Goal: Task Accomplishment & Management: Use online tool/utility

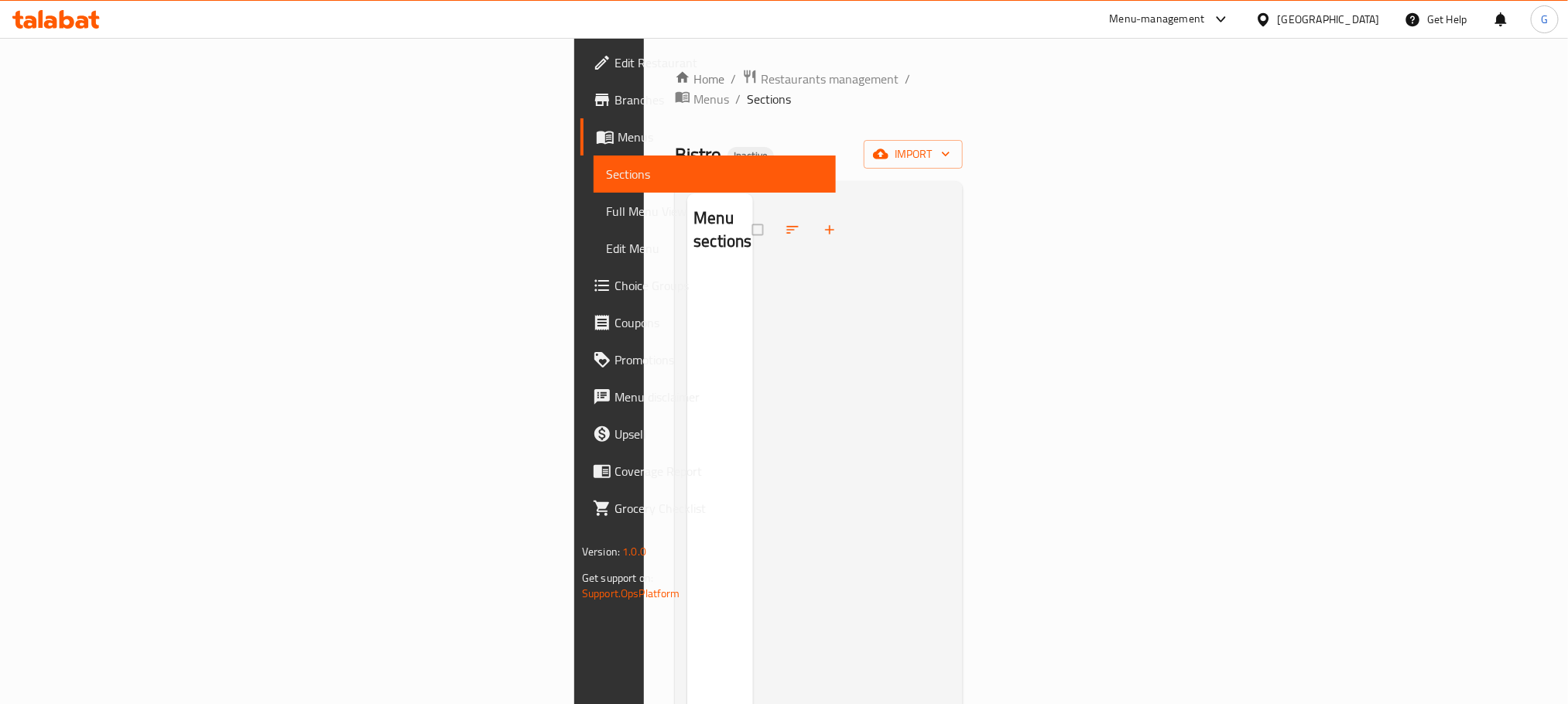
click at [1272, 19] on icon at bounding box center [1264, 20] width 16 height 16
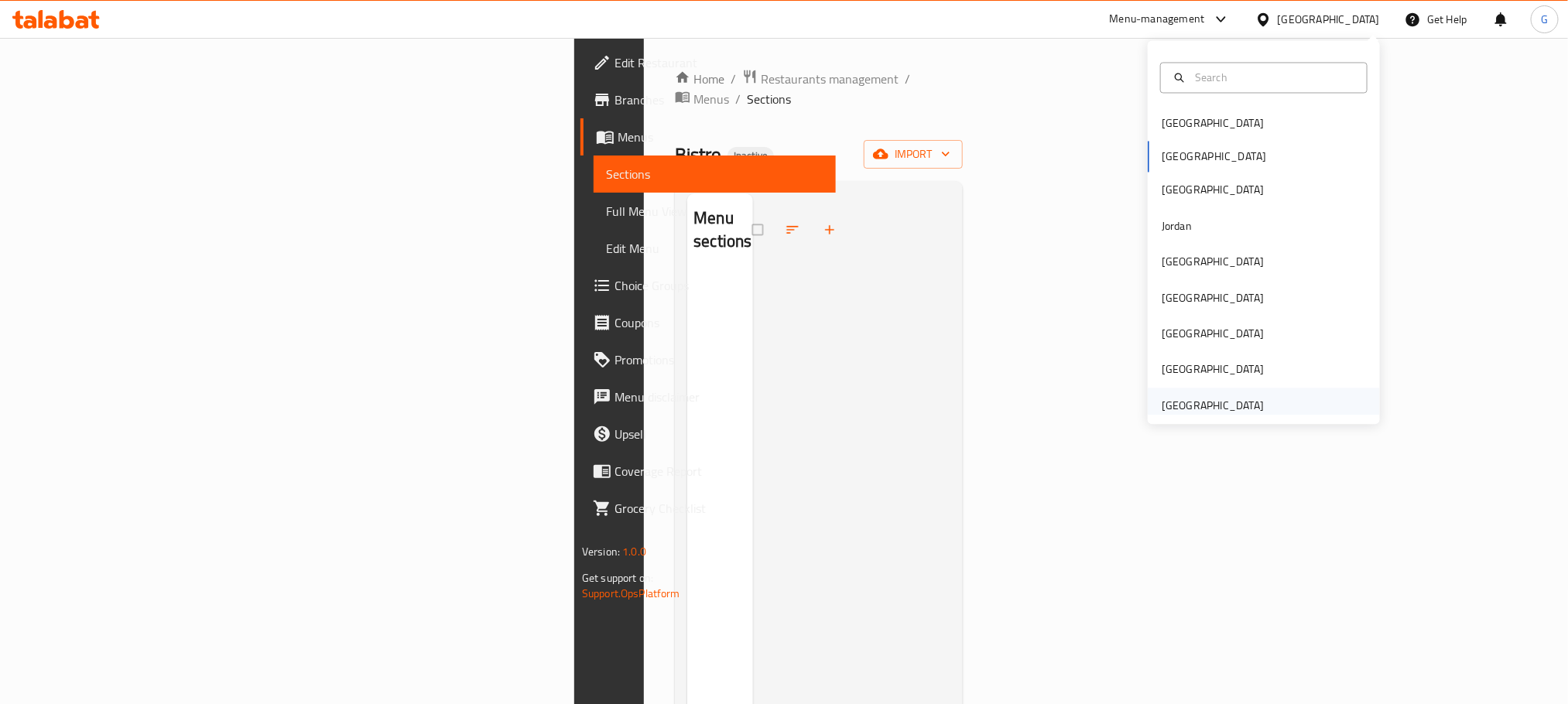
click at [1289, 414] on div "[GEOGRAPHIC_DATA]" at bounding box center [1265, 405] width 232 height 35
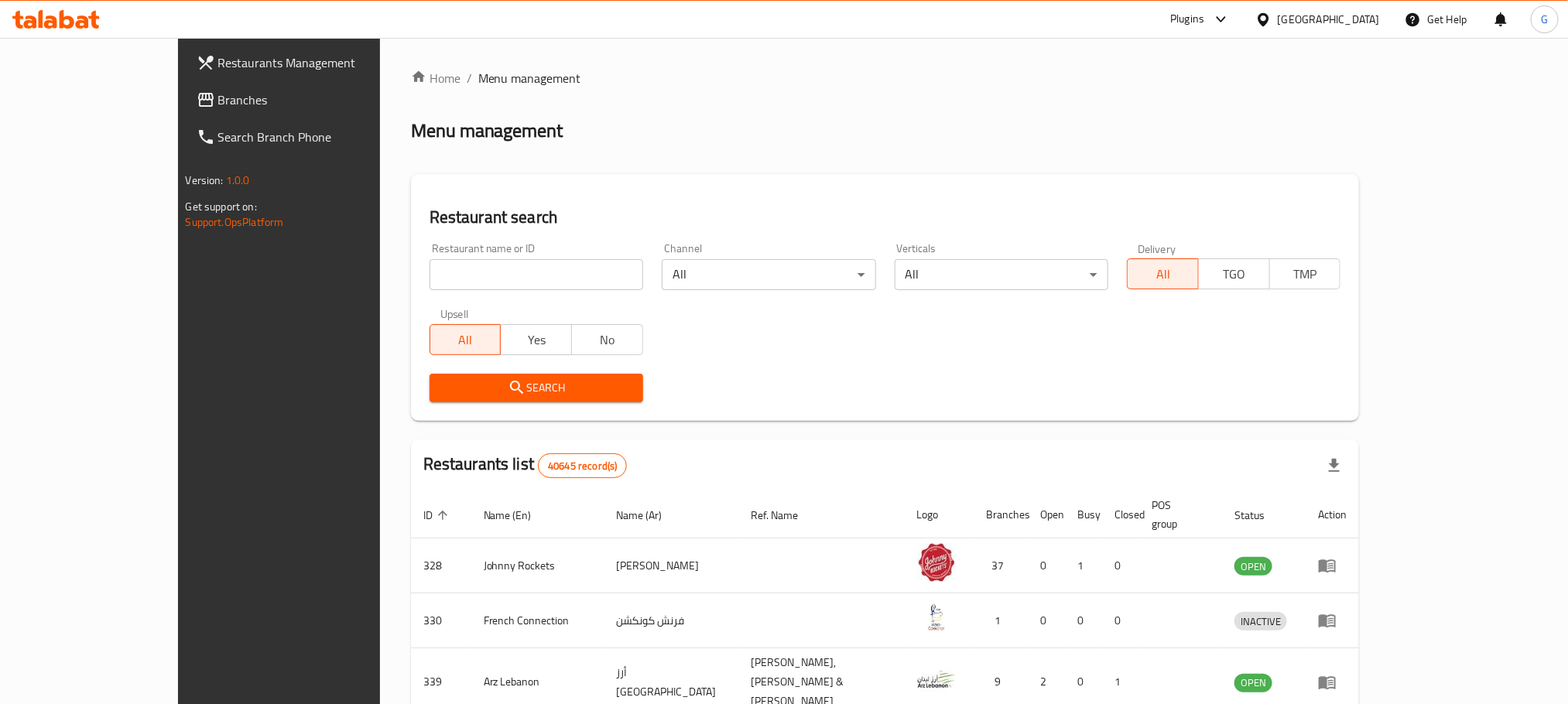
click at [218, 102] on span "Branches" at bounding box center [323, 99] width 209 height 19
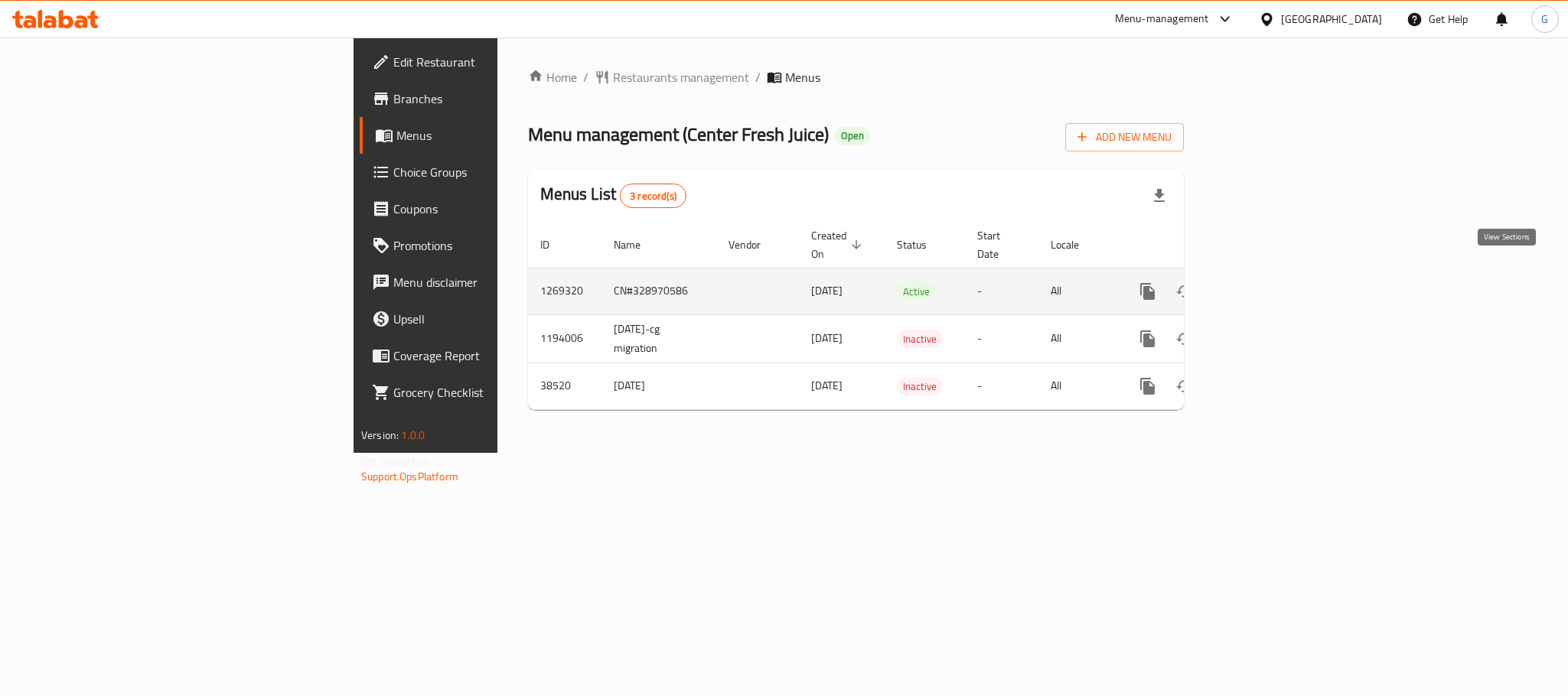
click at [1265, 285] on icon "enhanced table" at bounding box center [1258, 292] width 14 height 14
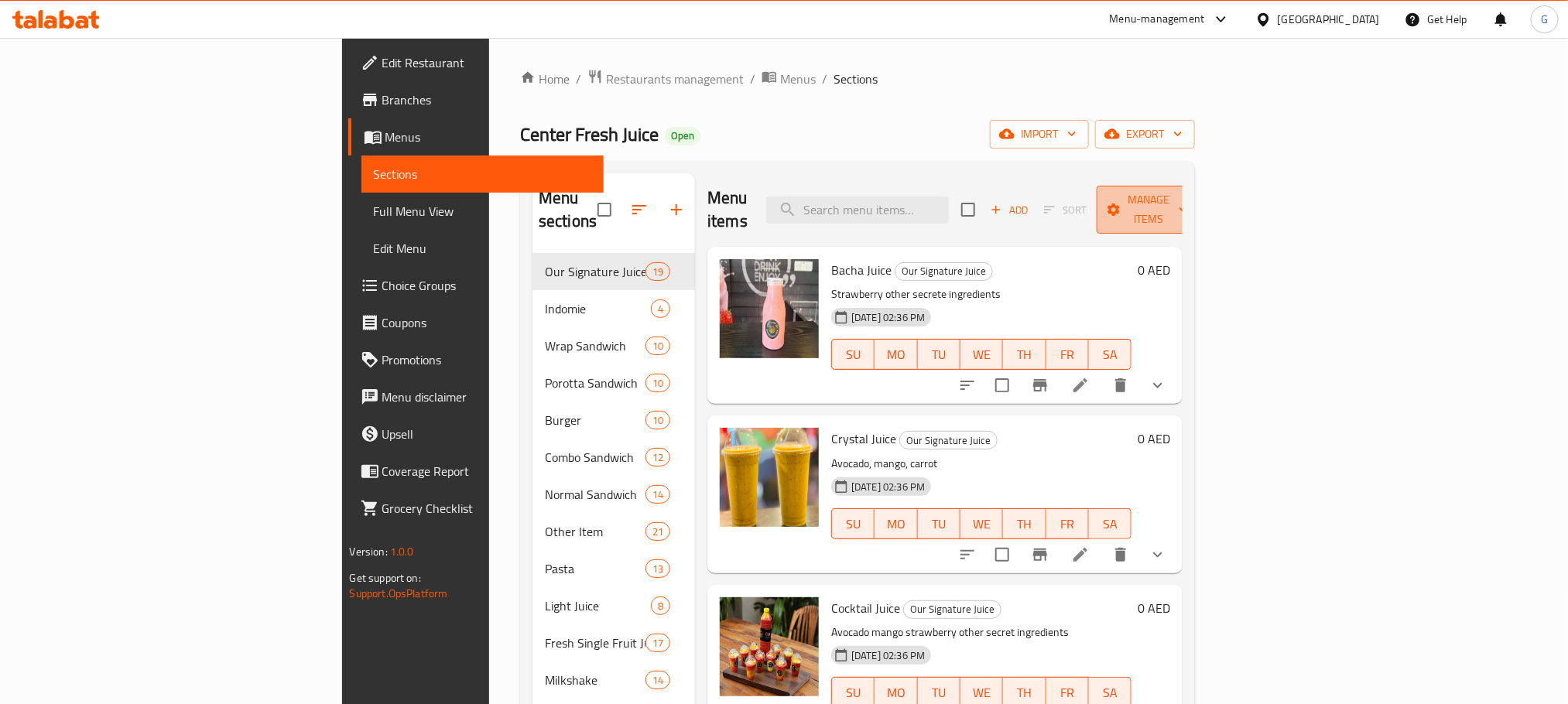
click at [1188, 200] on span "Manage items" at bounding box center [1149, 210] width 79 height 39
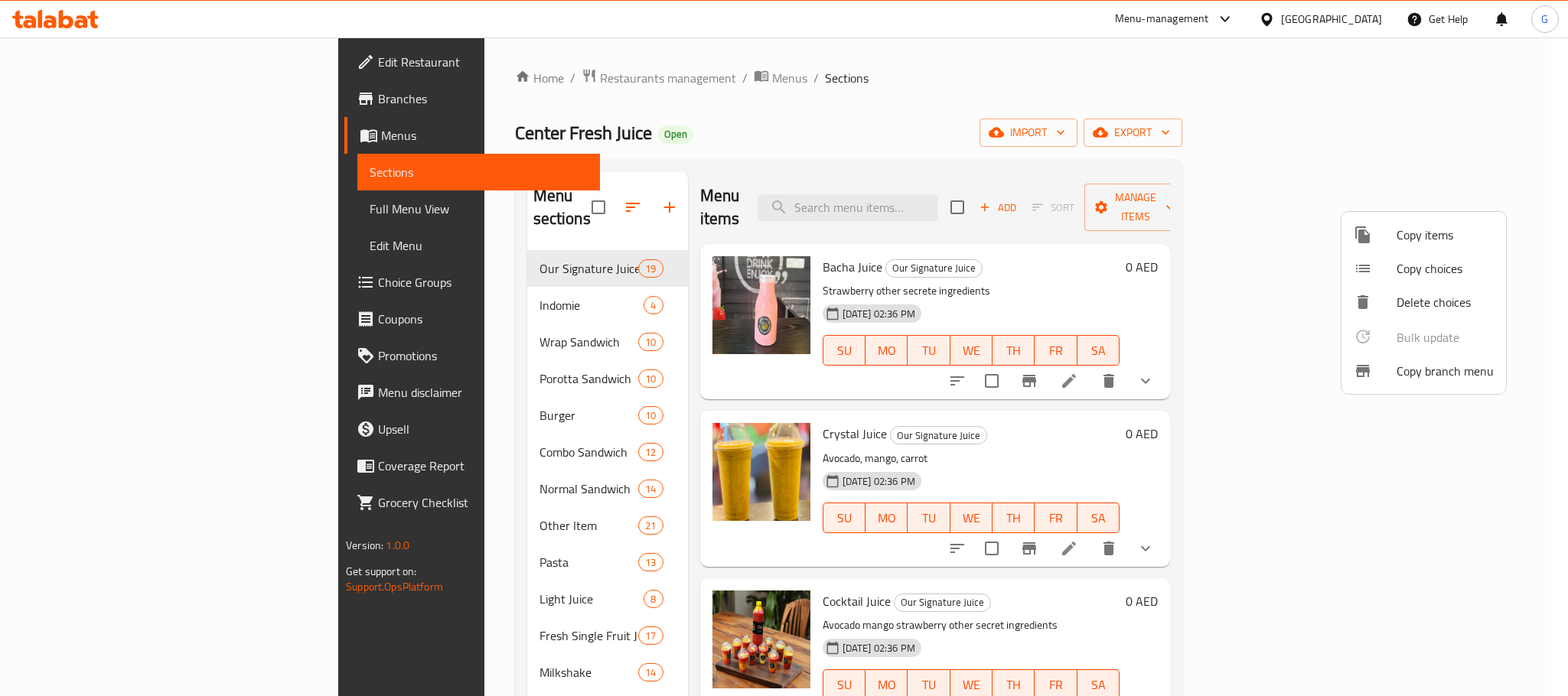
click at [1396, 368] on span "Copy branch menu" at bounding box center [1444, 371] width 97 height 18
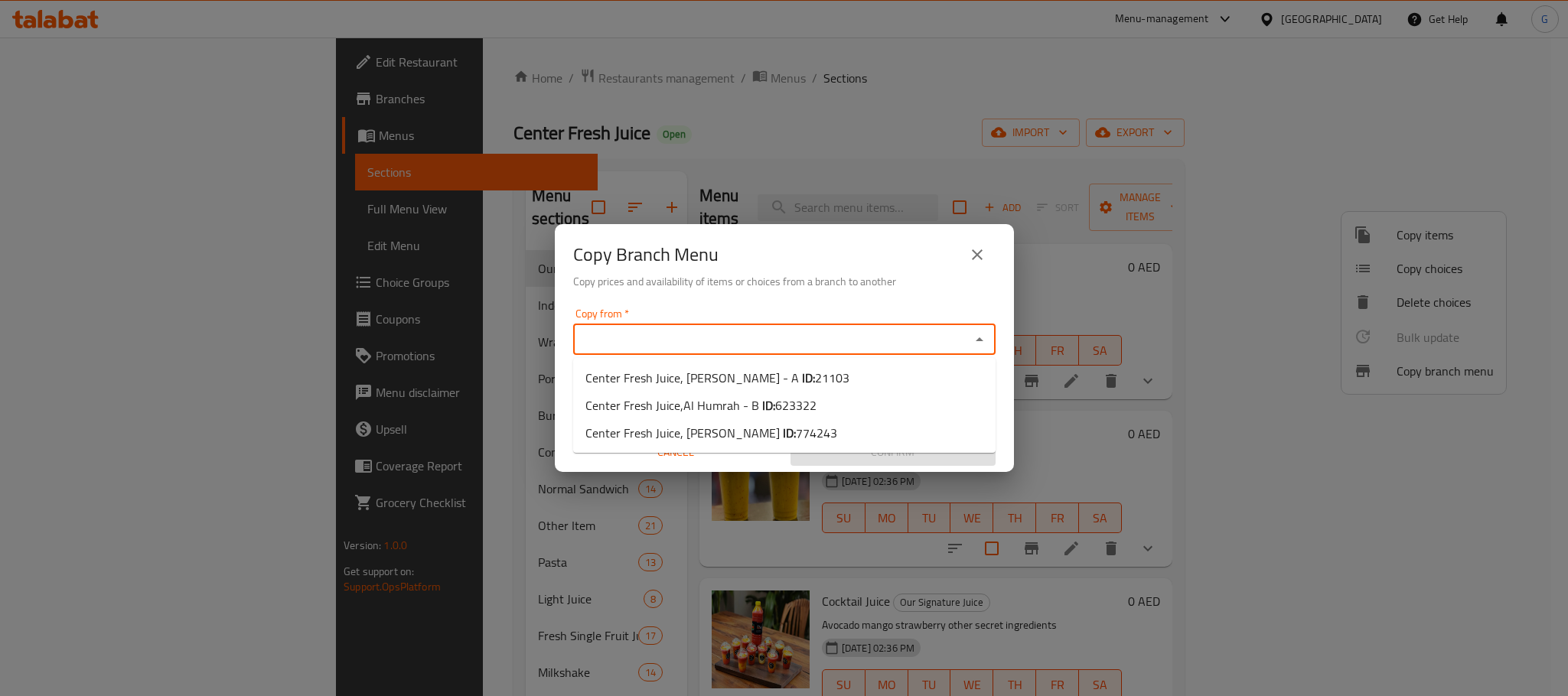
click at [815, 336] on input "Copy from   *" at bounding box center [771, 339] width 388 height 21
click at [804, 346] on input "Copy from   *" at bounding box center [771, 339] width 388 height 21
click at [804, 398] on span "623322" at bounding box center [795, 406] width 41 height 23
type input "Center Fresh Juice,Al Humrah - B"
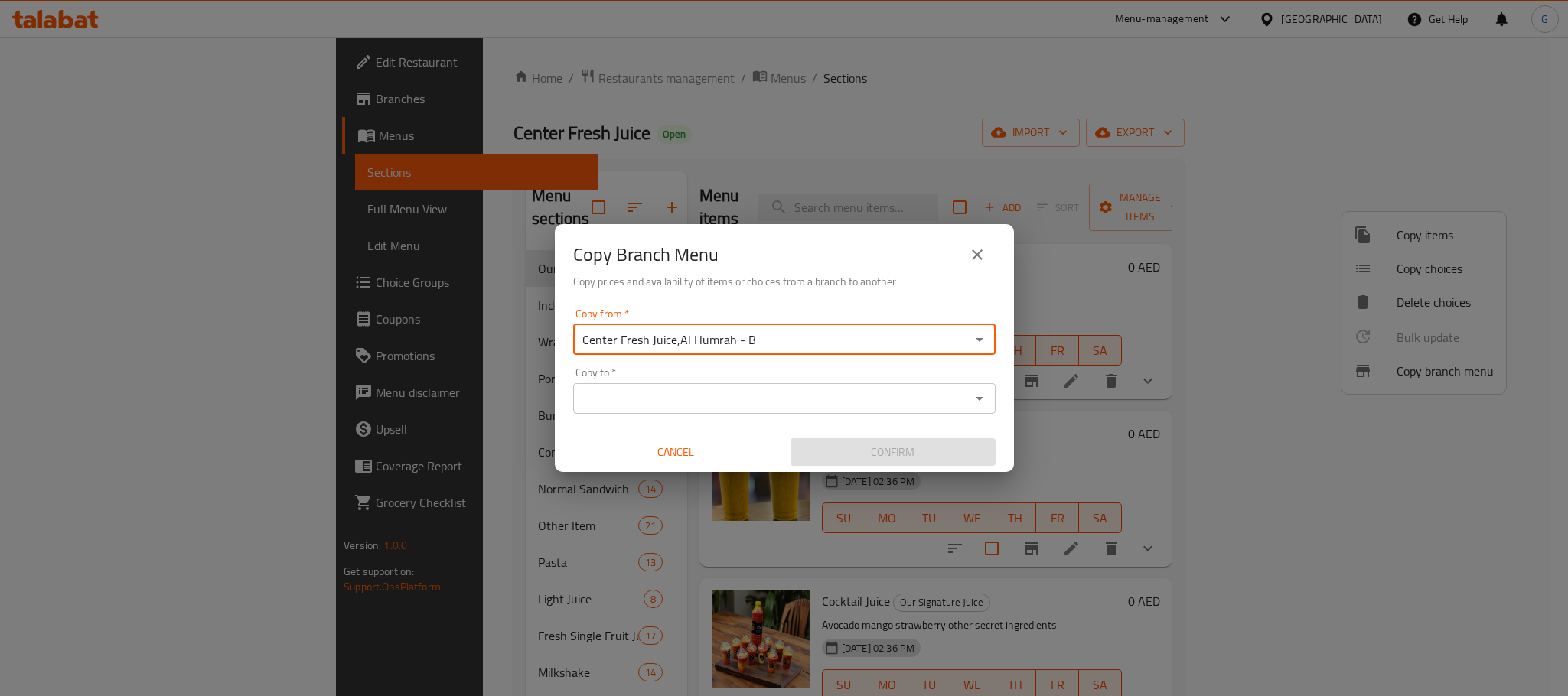
click at [790, 400] on input "Copy to   *" at bounding box center [771, 399] width 388 height 21
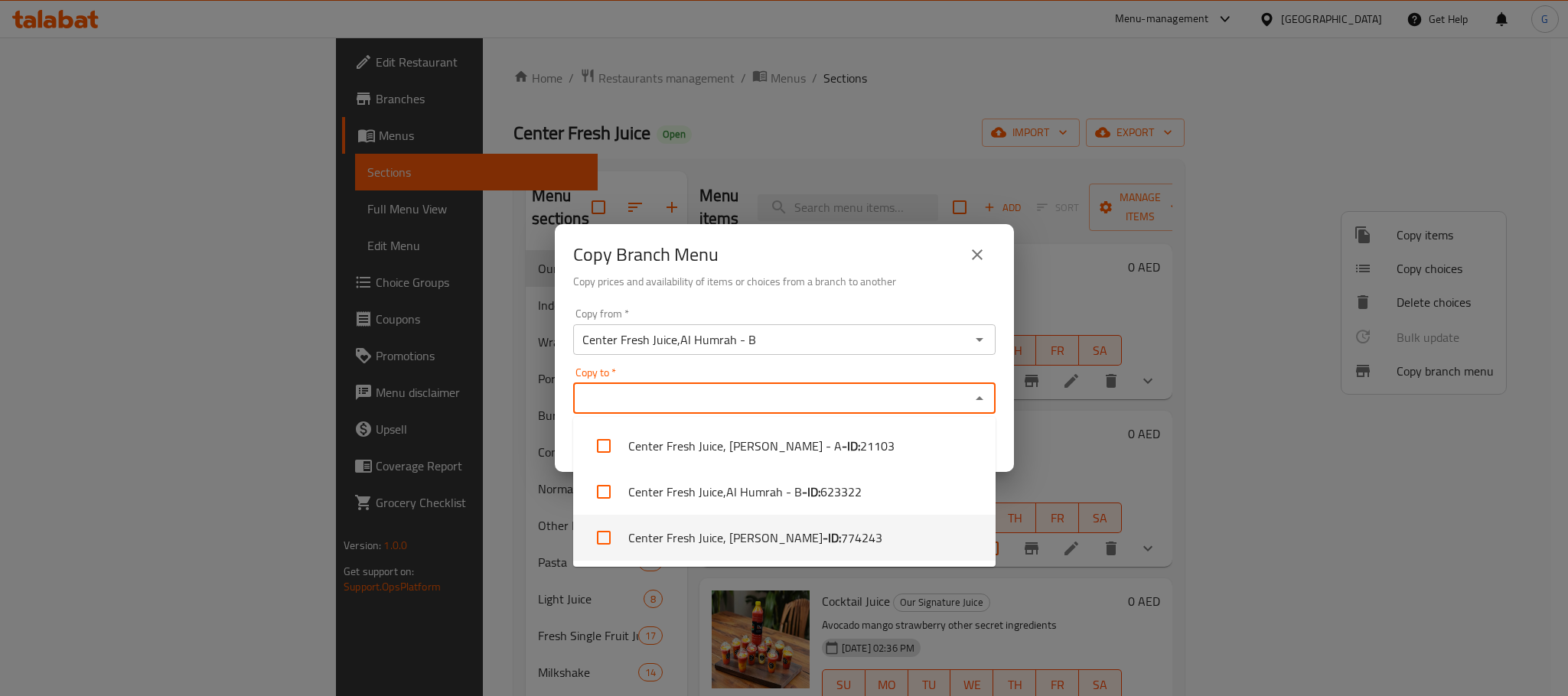
click at [822, 538] on b "- ID:" at bounding box center [831, 537] width 18 height 18
checkbox input "true"
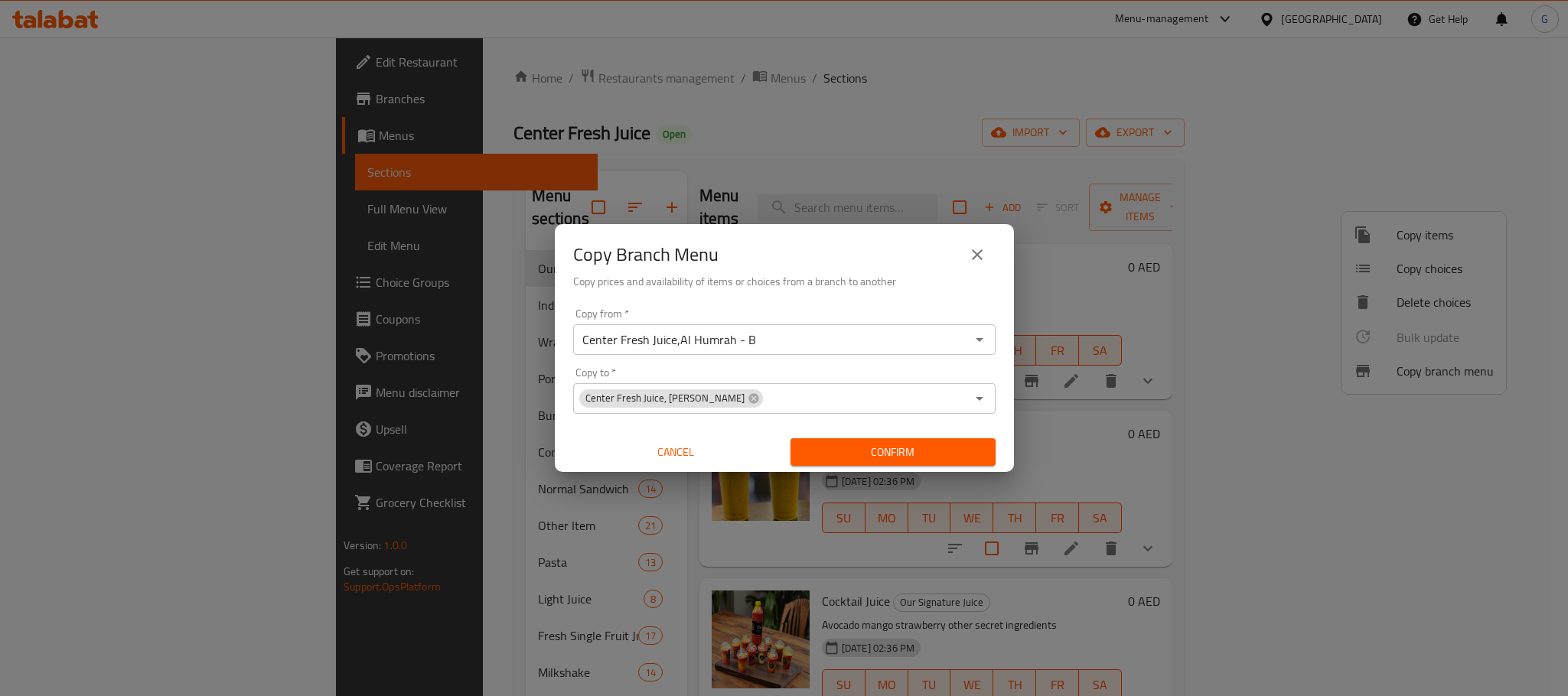
click at [1002, 407] on div "Copy from   * Center Fresh Juice,Al Humrah - B Copy from * Copy to   * Center F…" at bounding box center [784, 387] width 459 height 171
click at [958, 444] on span "Confirm" at bounding box center [893, 452] width 181 height 19
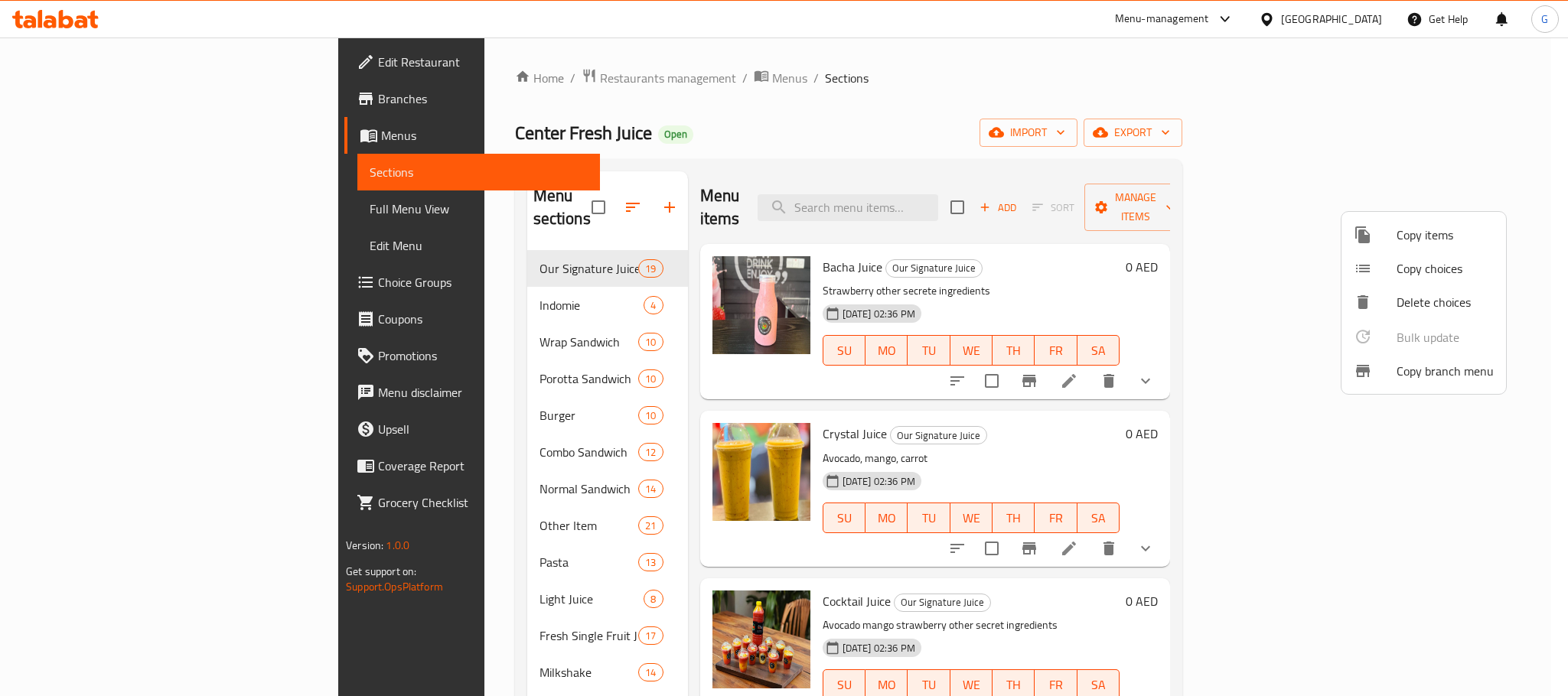
click at [430, 88] on div at bounding box center [784, 348] width 1568 height 696
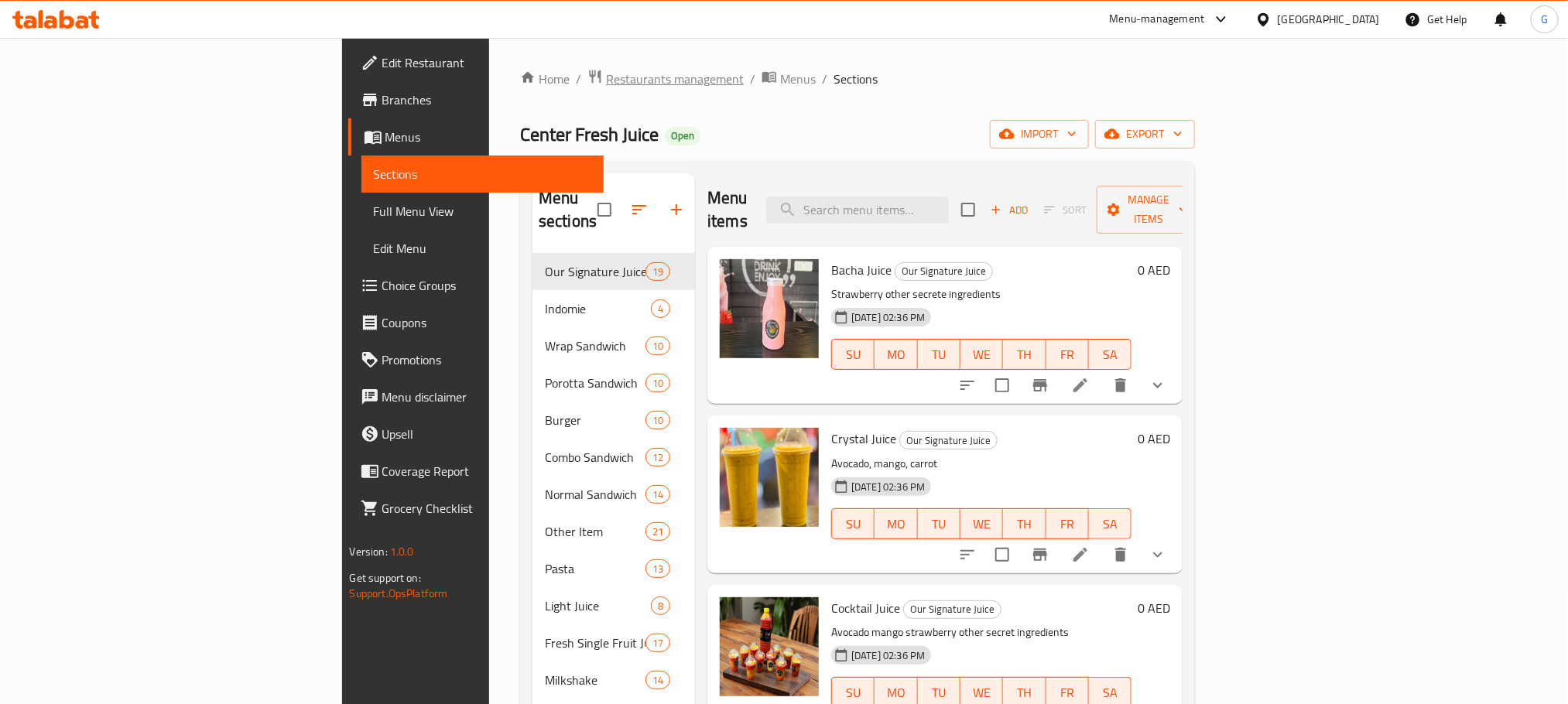
click at [606, 79] on span "Restaurants management" at bounding box center [674, 79] width 137 height 19
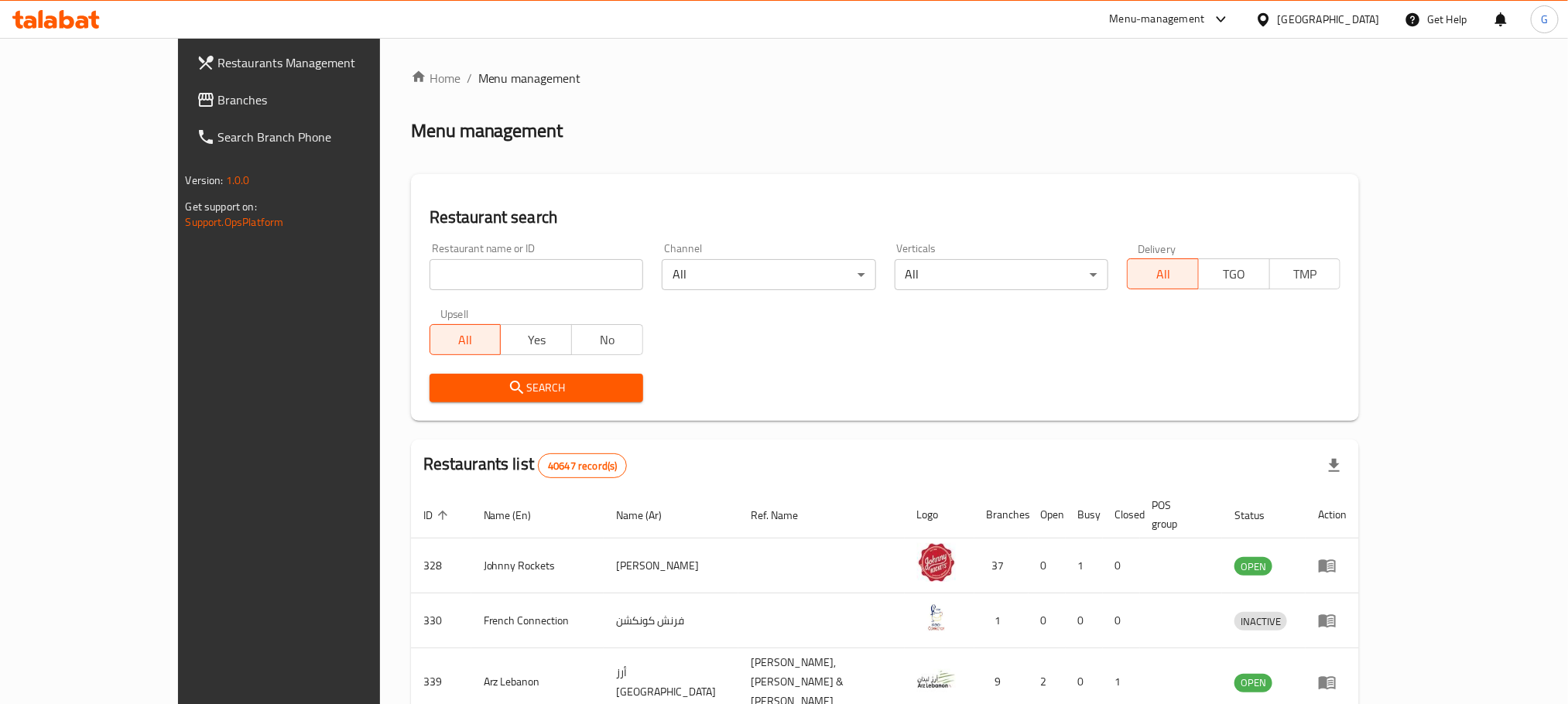
click at [218, 94] on span "Branches" at bounding box center [323, 99] width 209 height 19
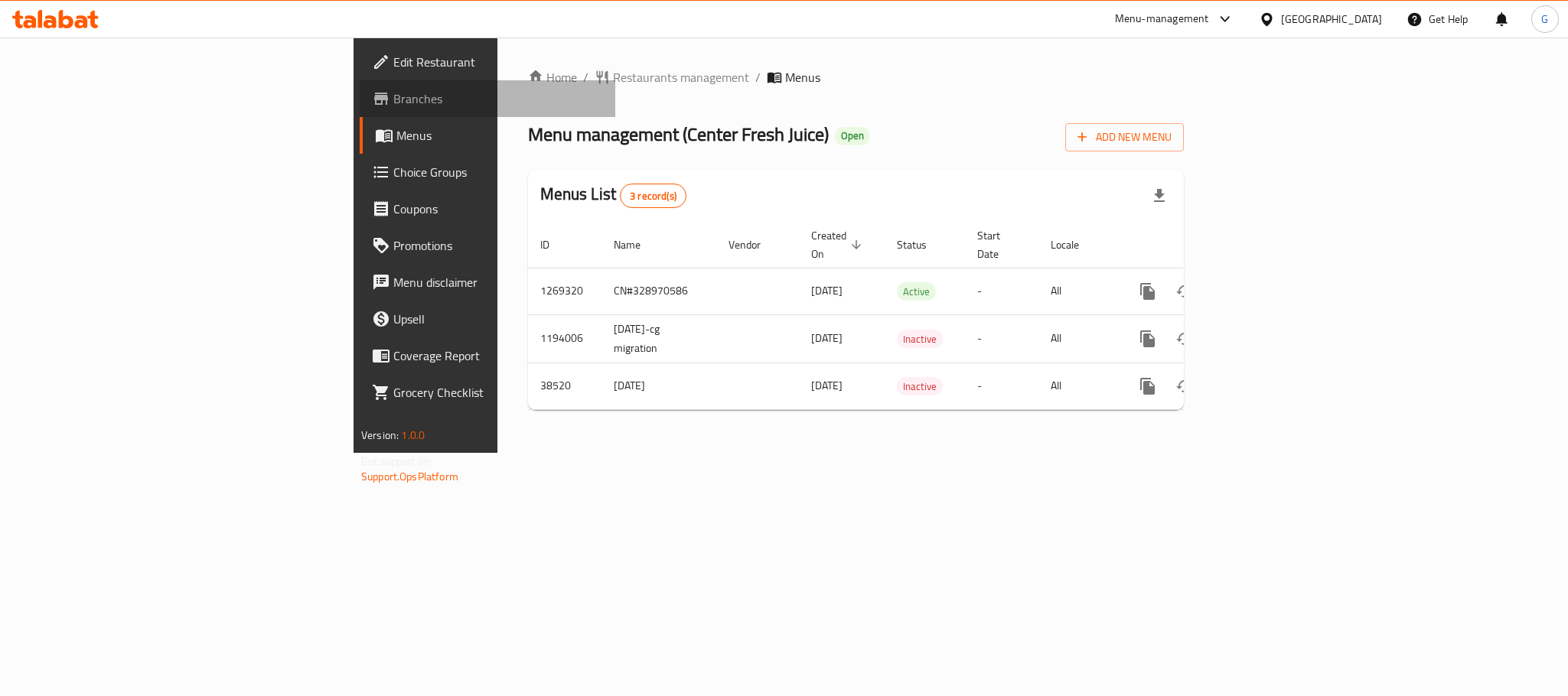
click at [394, 93] on span "Branches" at bounding box center [498, 98] width 209 height 18
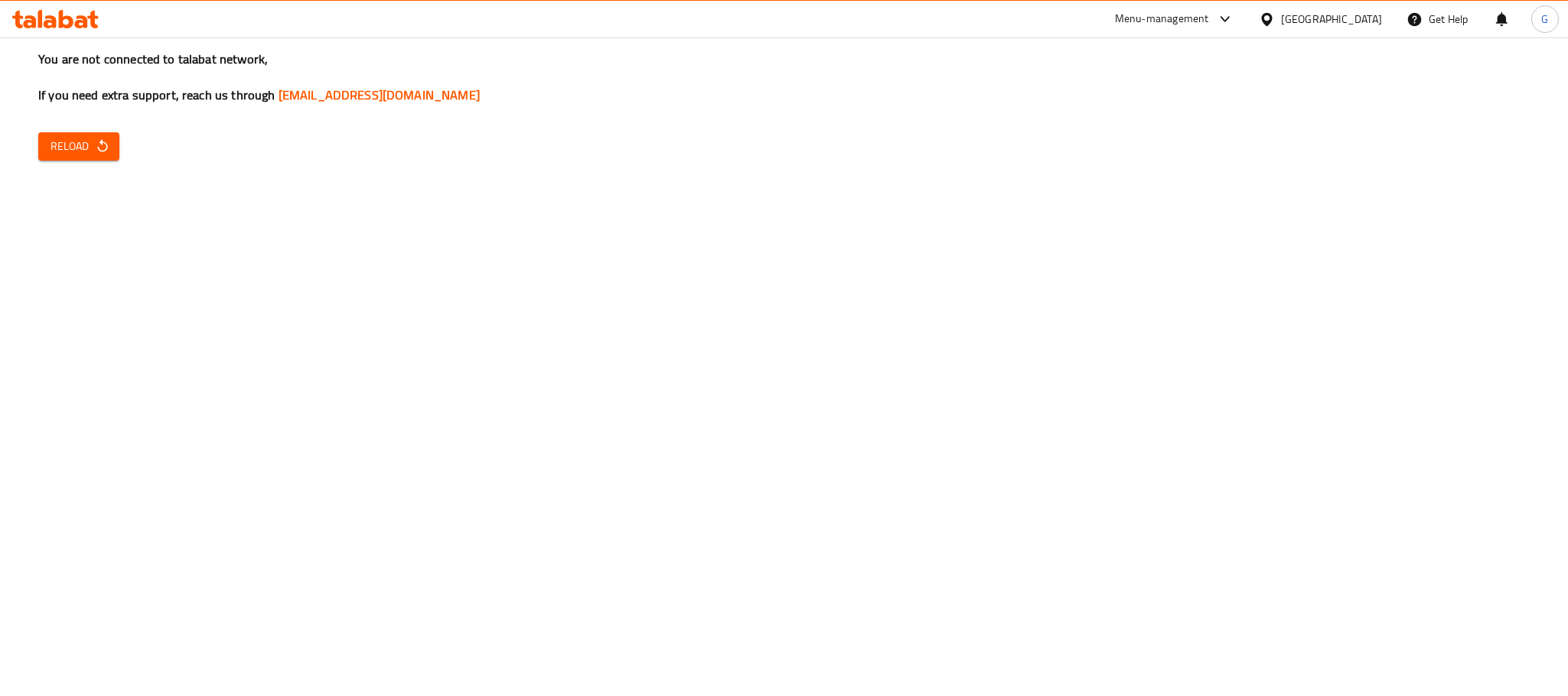
click at [95, 133] on button "Reload" at bounding box center [79, 146] width 82 height 28
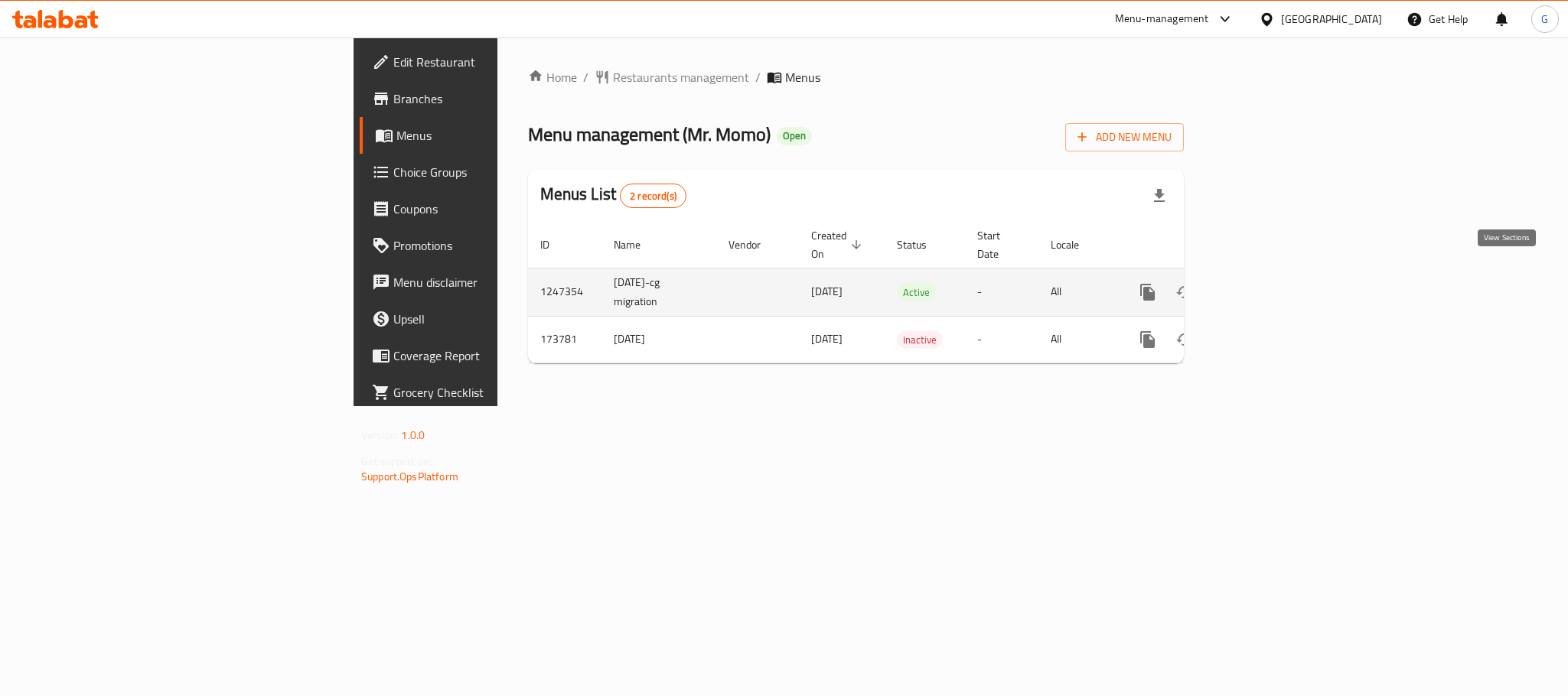
click at [1267, 283] on icon "enhanced table" at bounding box center [1258, 292] width 18 height 18
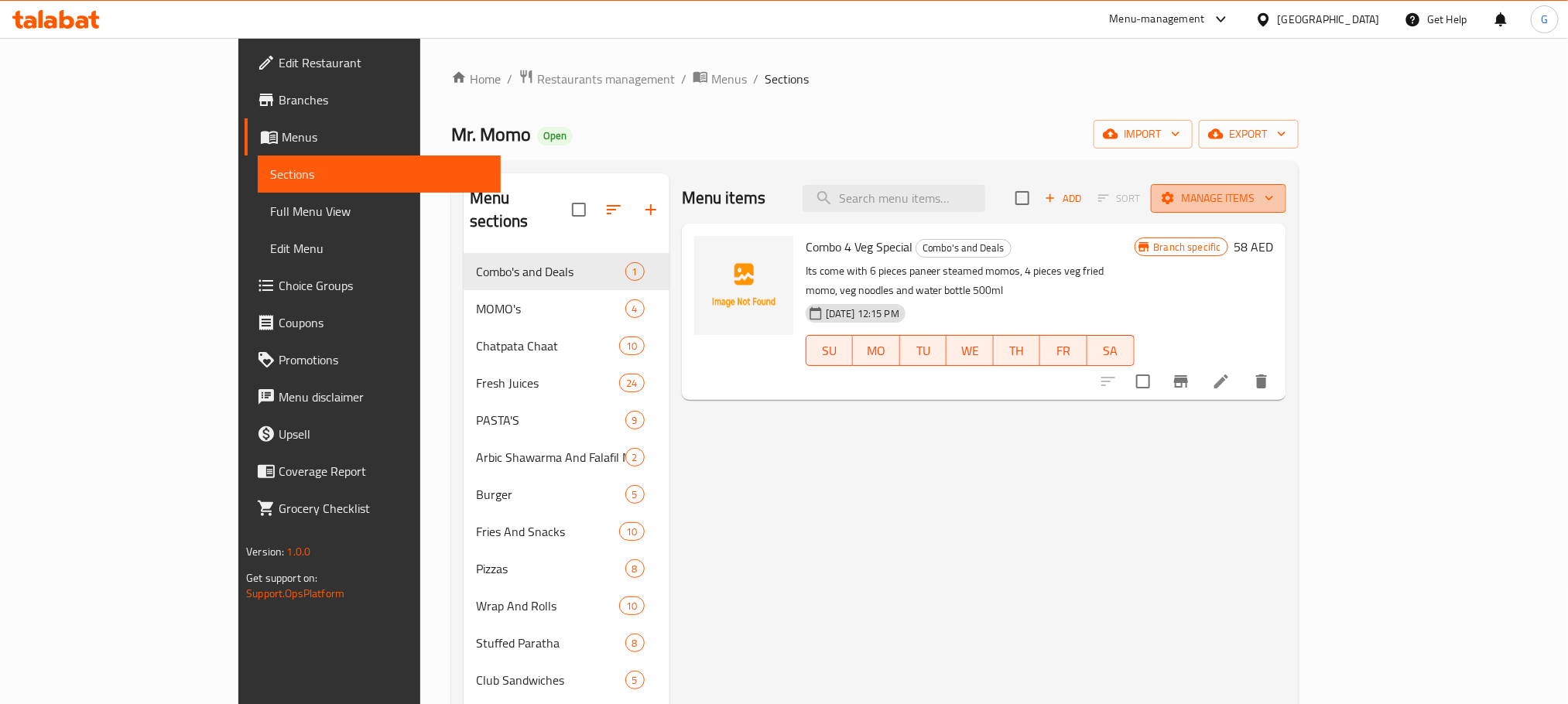
click at [1274, 193] on span "Manage items" at bounding box center [1219, 199] width 111 height 20
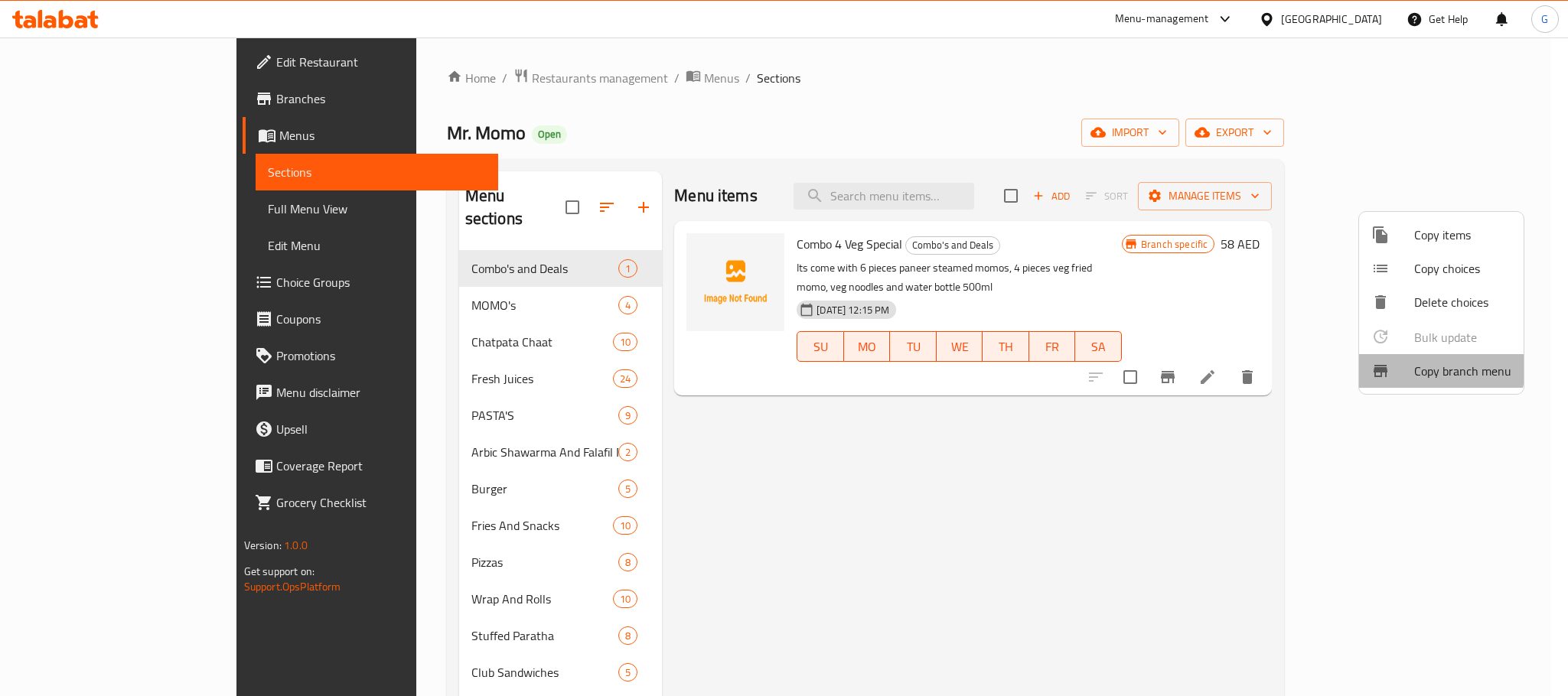
click at [1437, 368] on span "Copy branch menu" at bounding box center [1462, 371] width 97 height 18
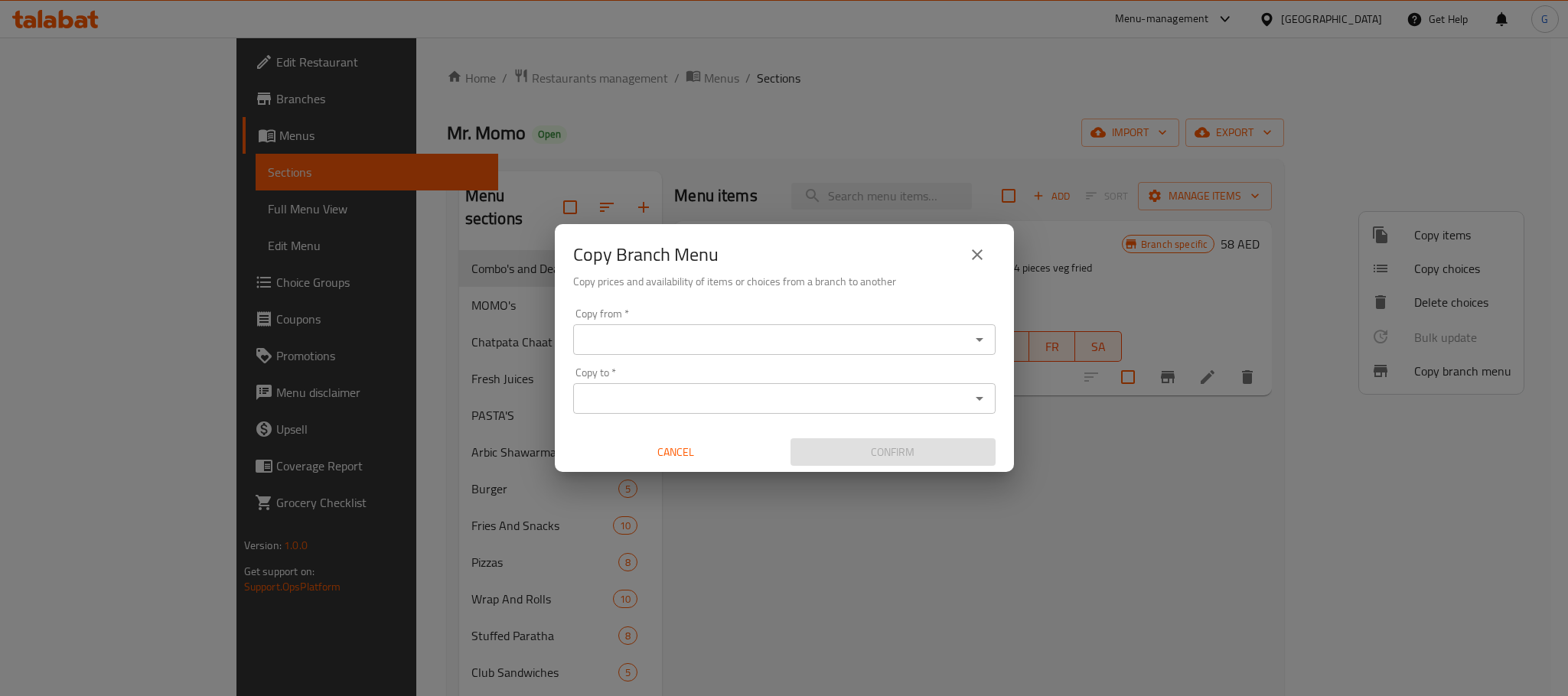
click at [827, 337] on input "Copy from   *" at bounding box center [771, 339] width 388 height 21
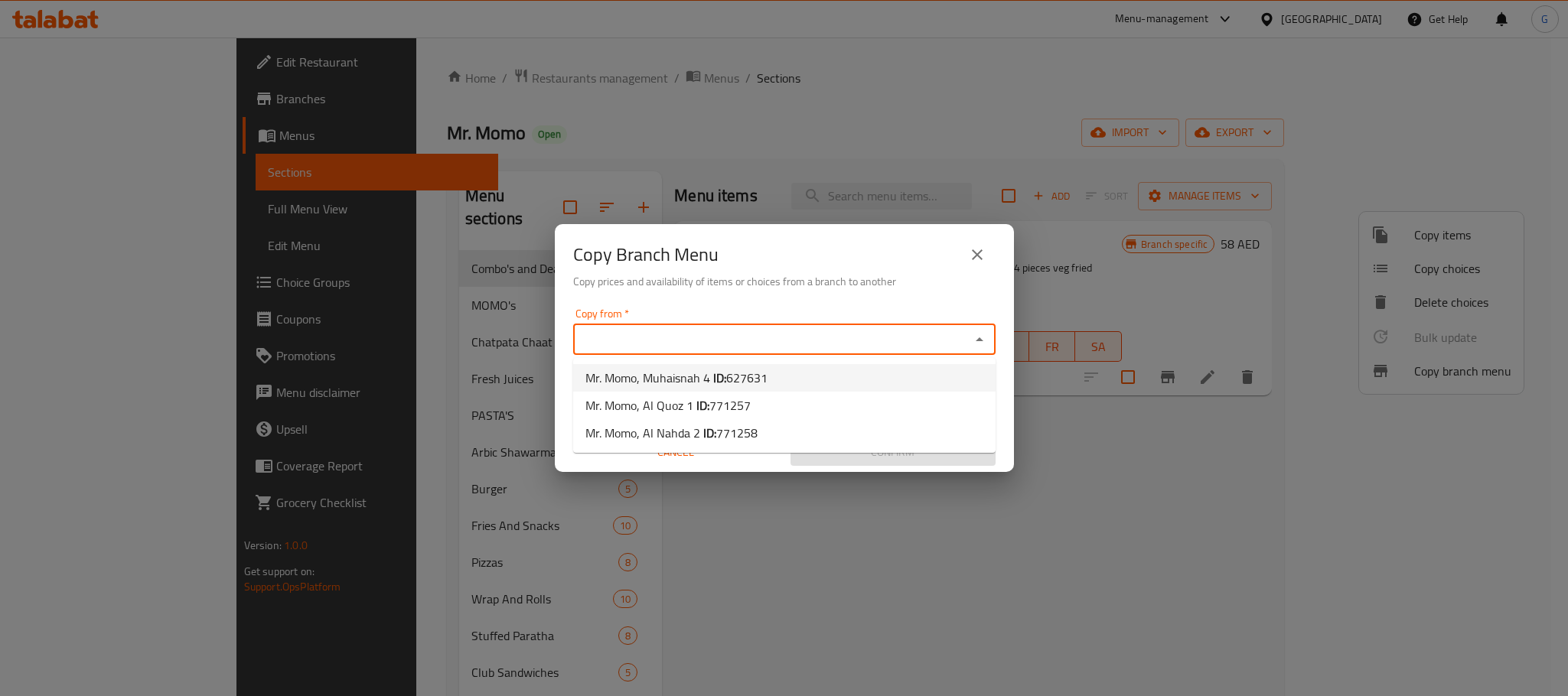
click at [795, 382] on li "Mr. Momo, Muhaisnah 4 ID: 627631" at bounding box center [784, 378] width 422 height 27
type input "Mr. Momo, Muhaisnah 4"
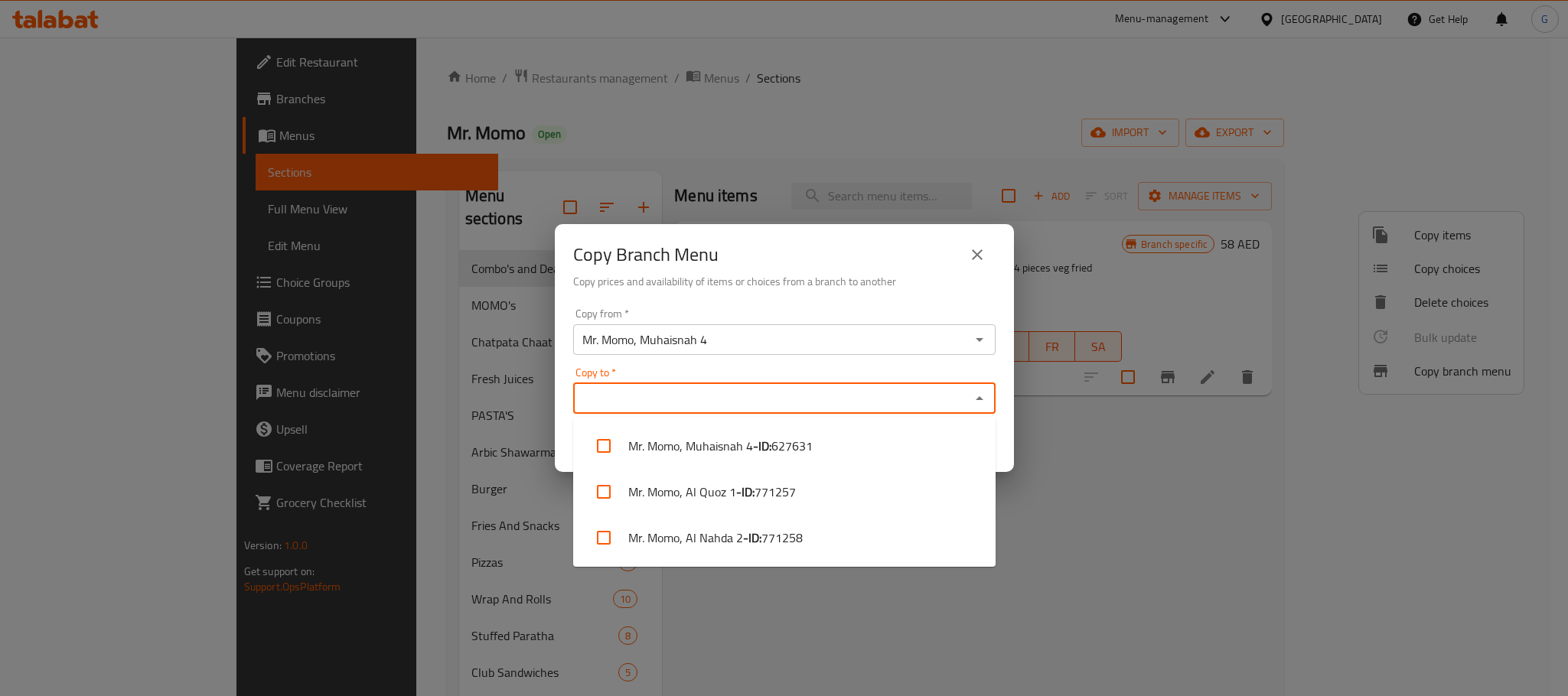
click at [783, 407] on input "Copy to   *" at bounding box center [771, 399] width 388 height 21
click at [769, 485] on span "771257" at bounding box center [775, 492] width 41 height 18
checkbox input "true"
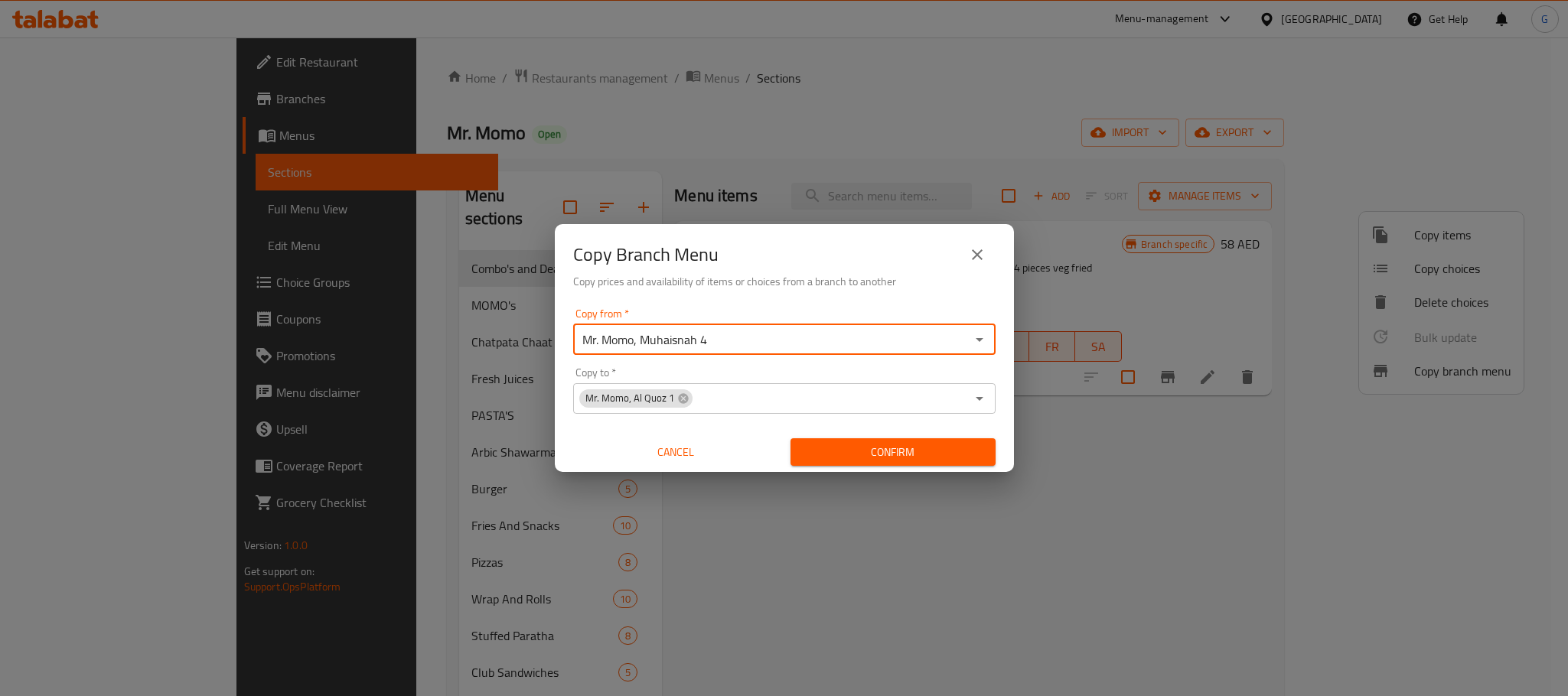
click at [842, 338] on input "Mr. Momo, Muhaisnah 4" at bounding box center [771, 339] width 388 height 21
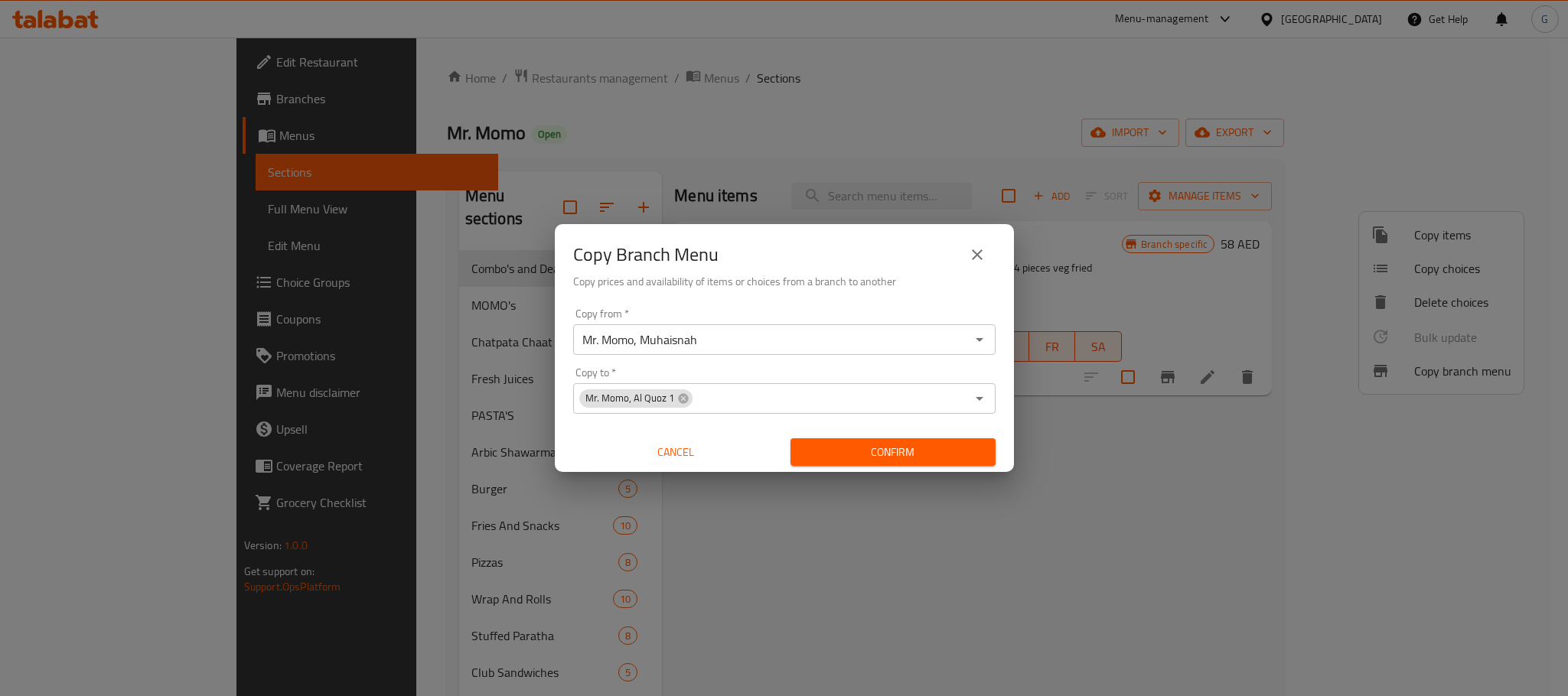
type input "Mr. Momo, Muhaisnah 4"
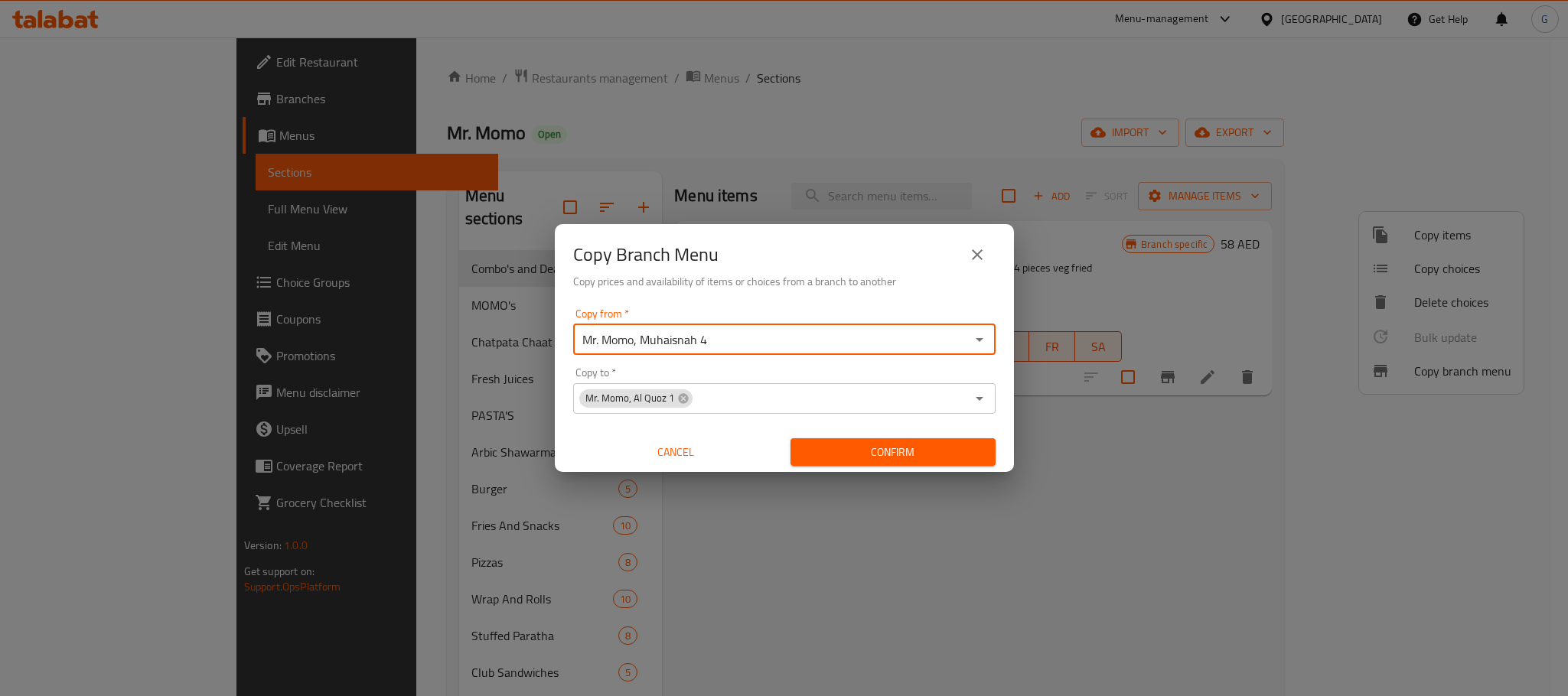
click at [842, 443] on span "Confirm" at bounding box center [893, 452] width 181 height 19
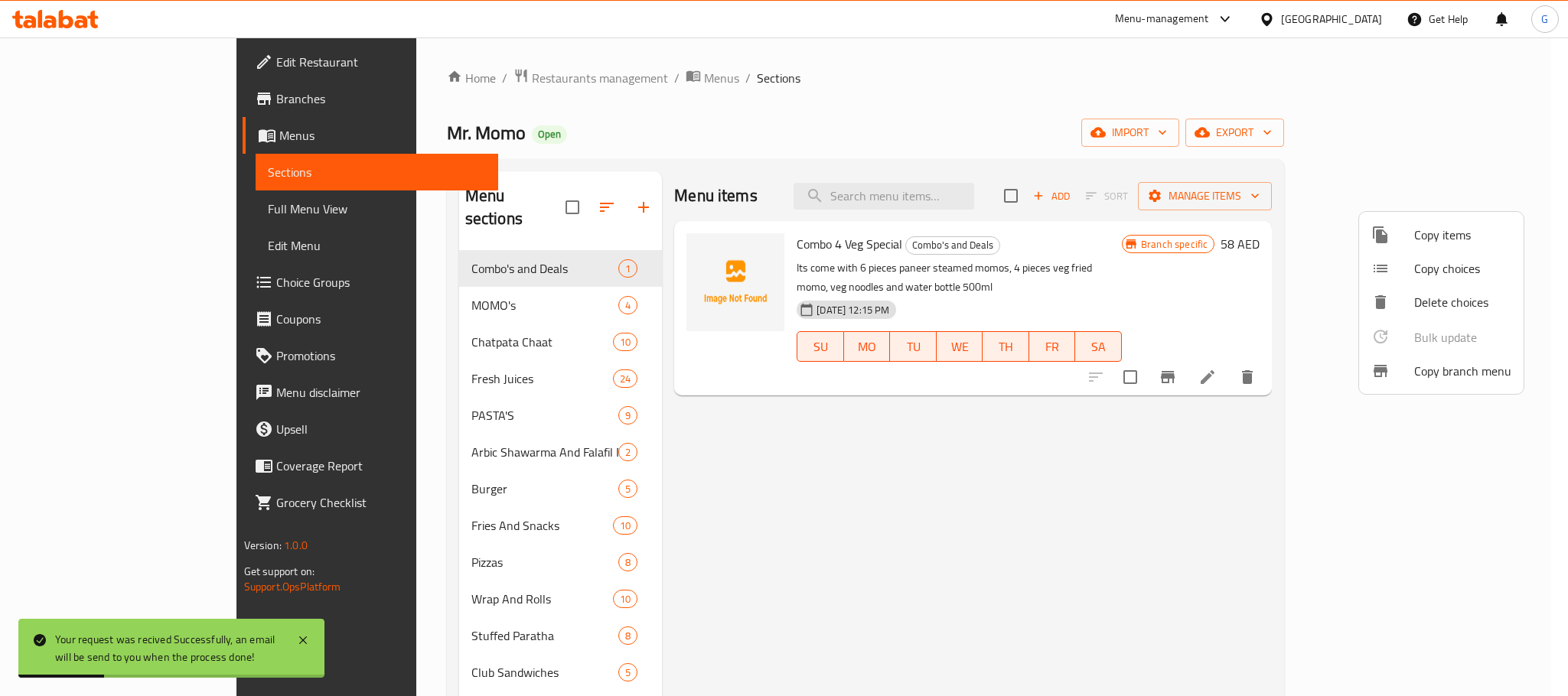
click at [182, 90] on div at bounding box center [784, 348] width 1568 height 696
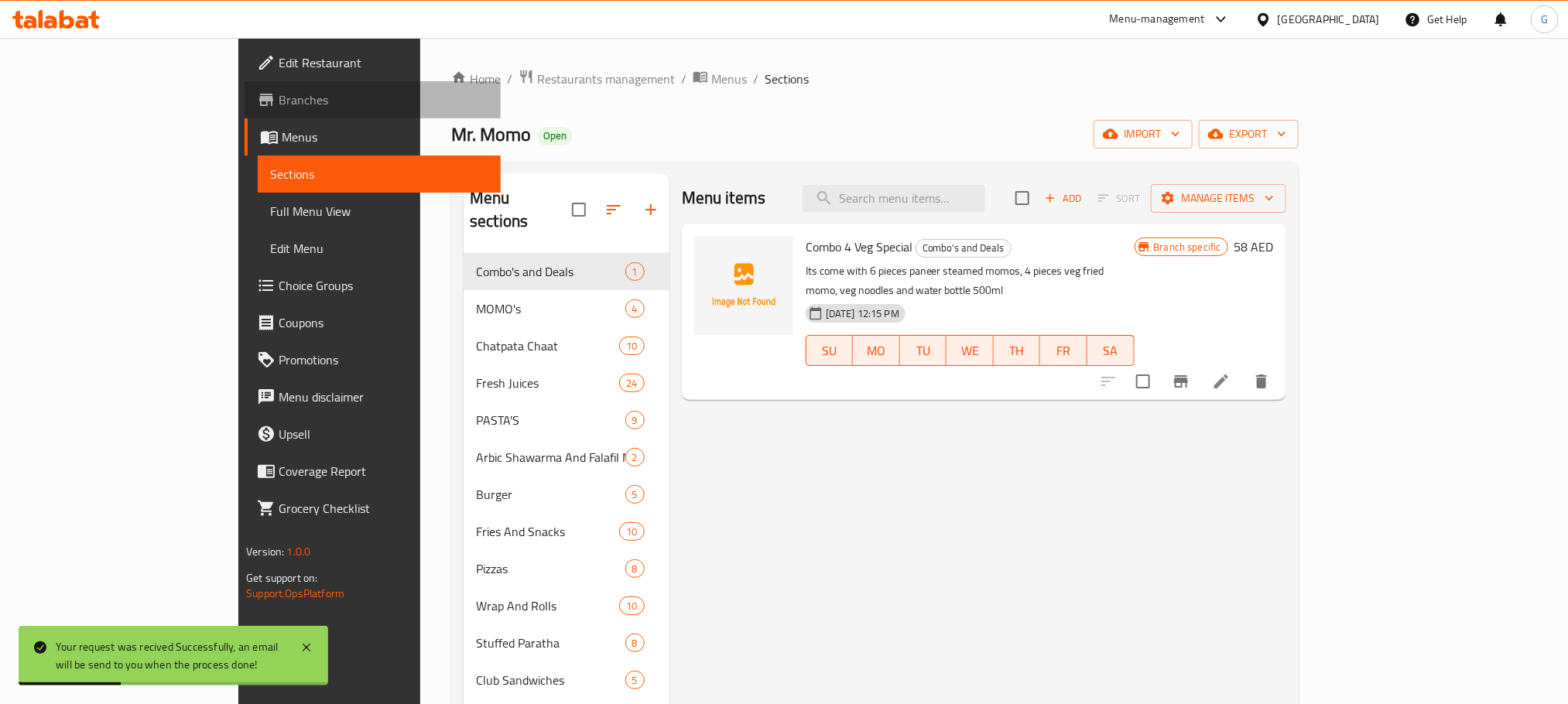
click at [278, 91] on span "Branches" at bounding box center [383, 99] width 209 height 19
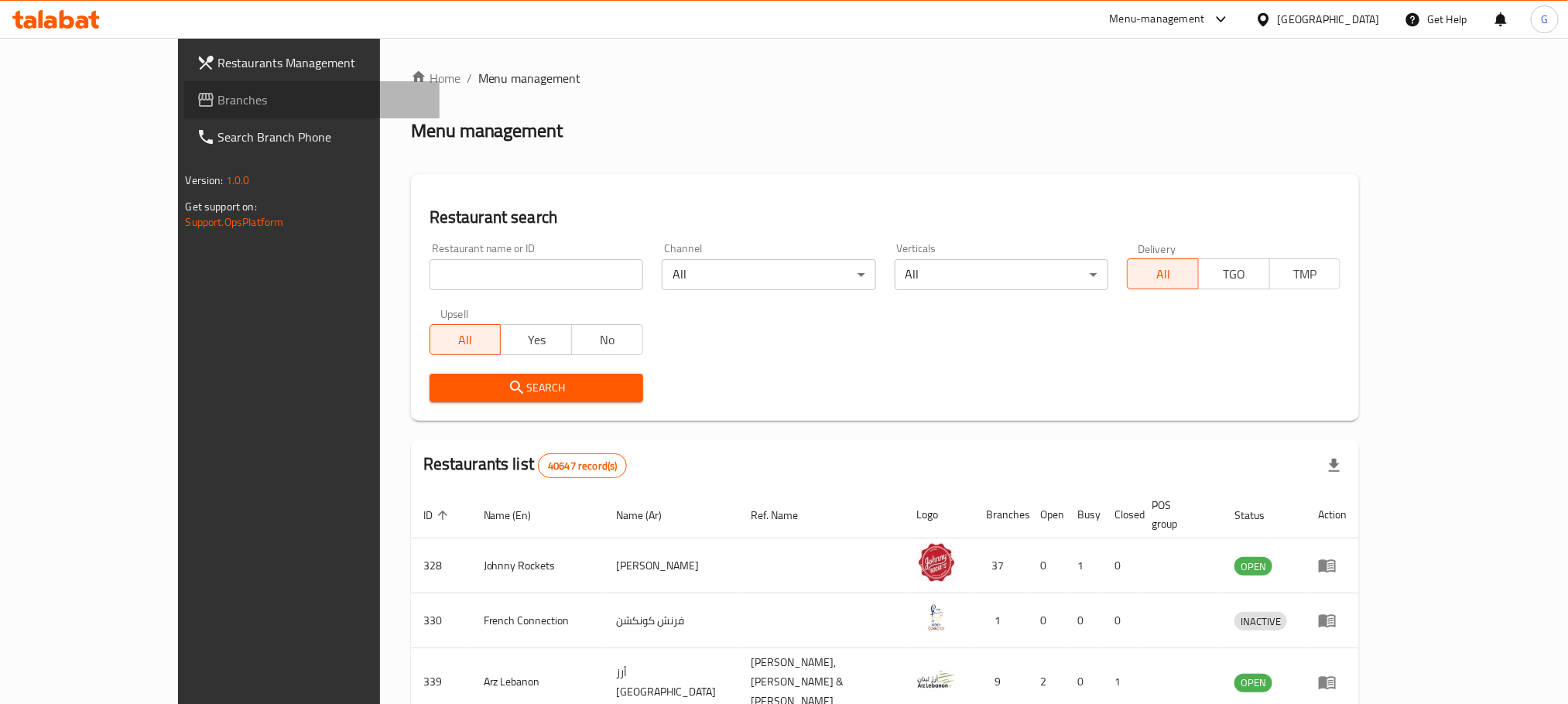
click at [218, 113] on link "Branches" at bounding box center [312, 100] width 255 height 37
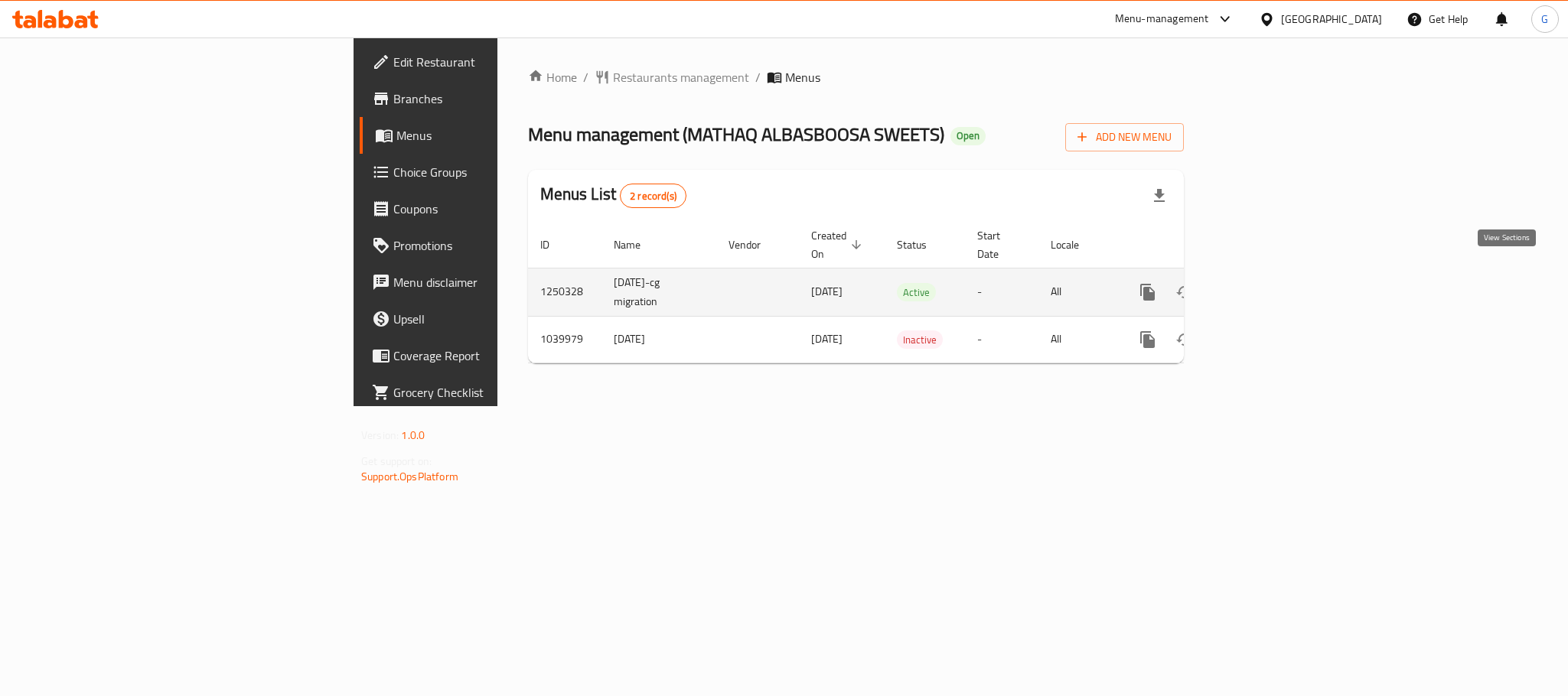
click at [1265, 286] on icon "enhanced table" at bounding box center [1258, 293] width 14 height 14
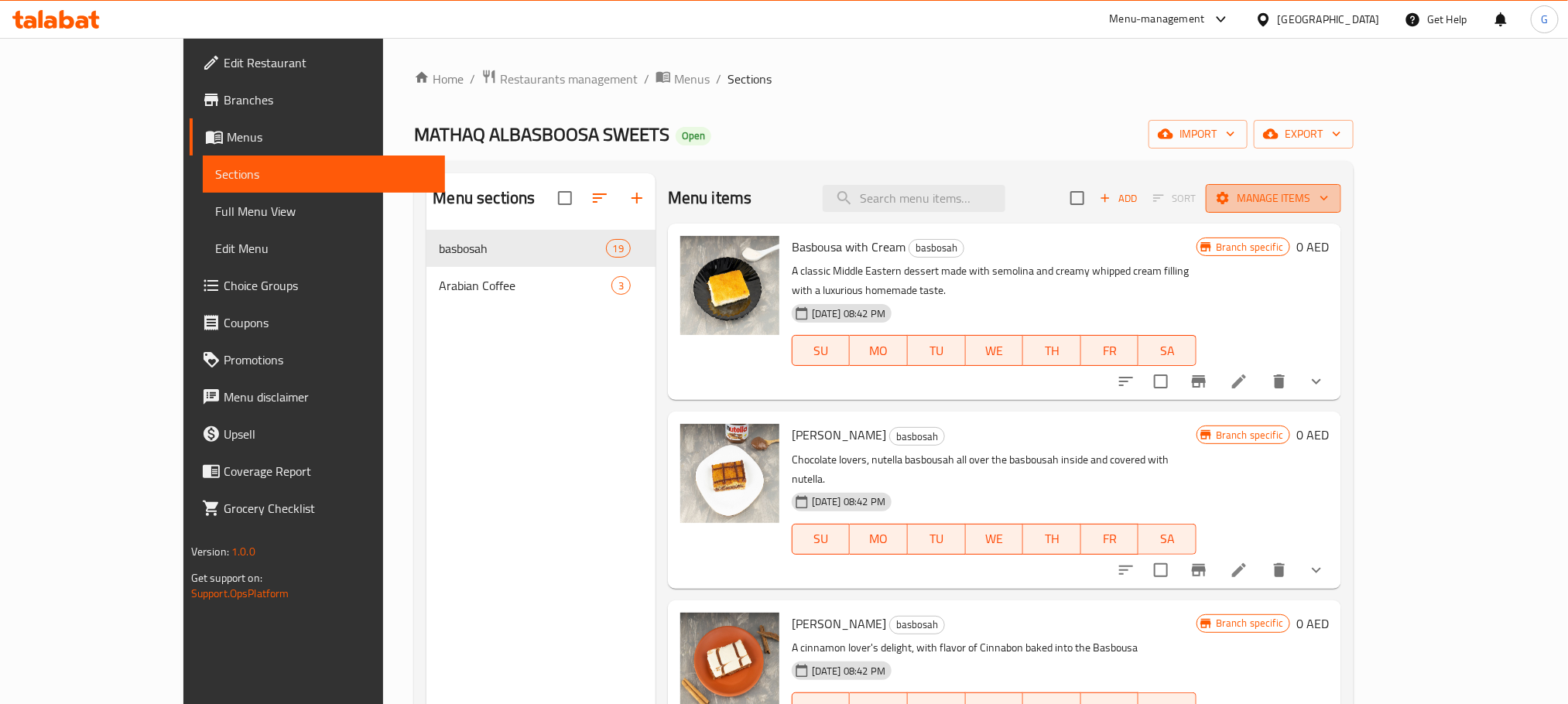
click at [1342, 186] on button "Manage items" at bounding box center [1274, 199] width 136 height 28
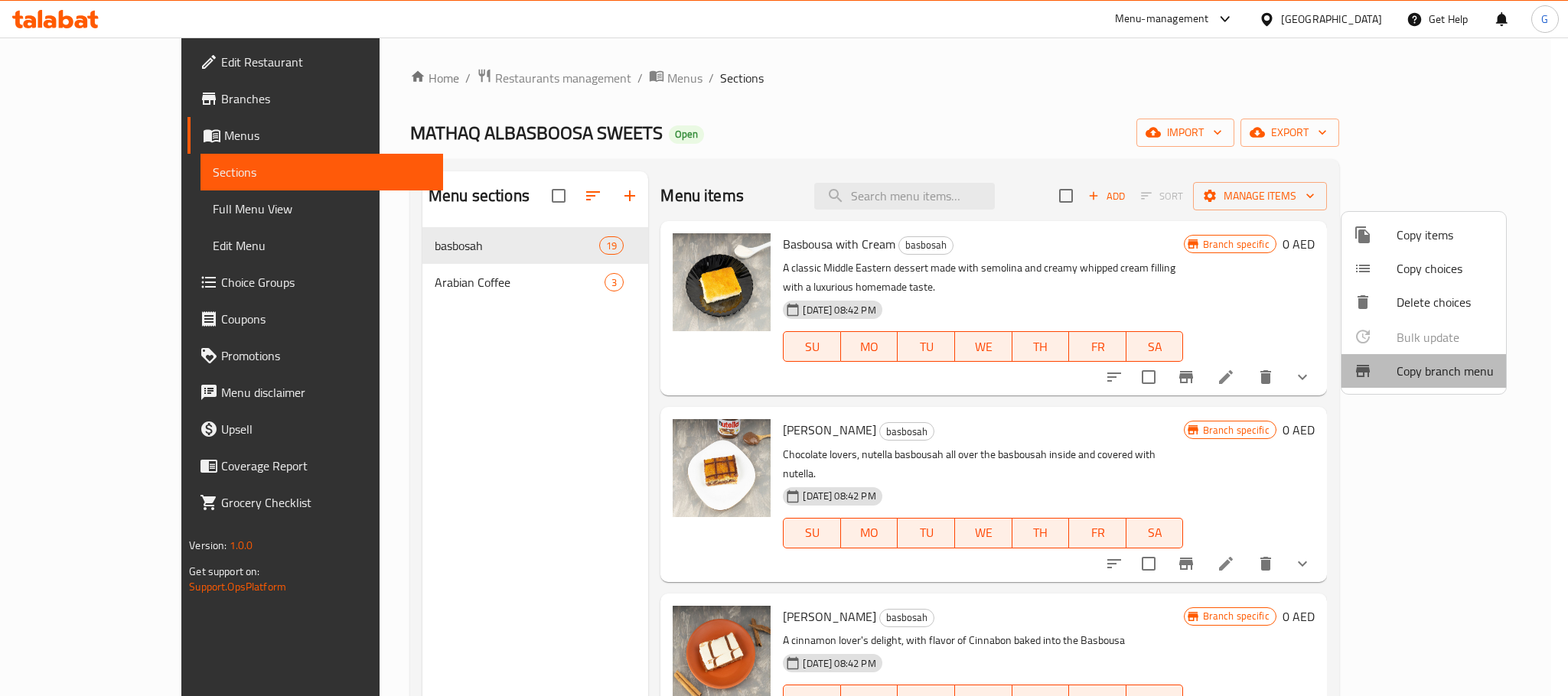
click at [1430, 366] on span "Copy branch menu" at bounding box center [1444, 371] width 97 height 18
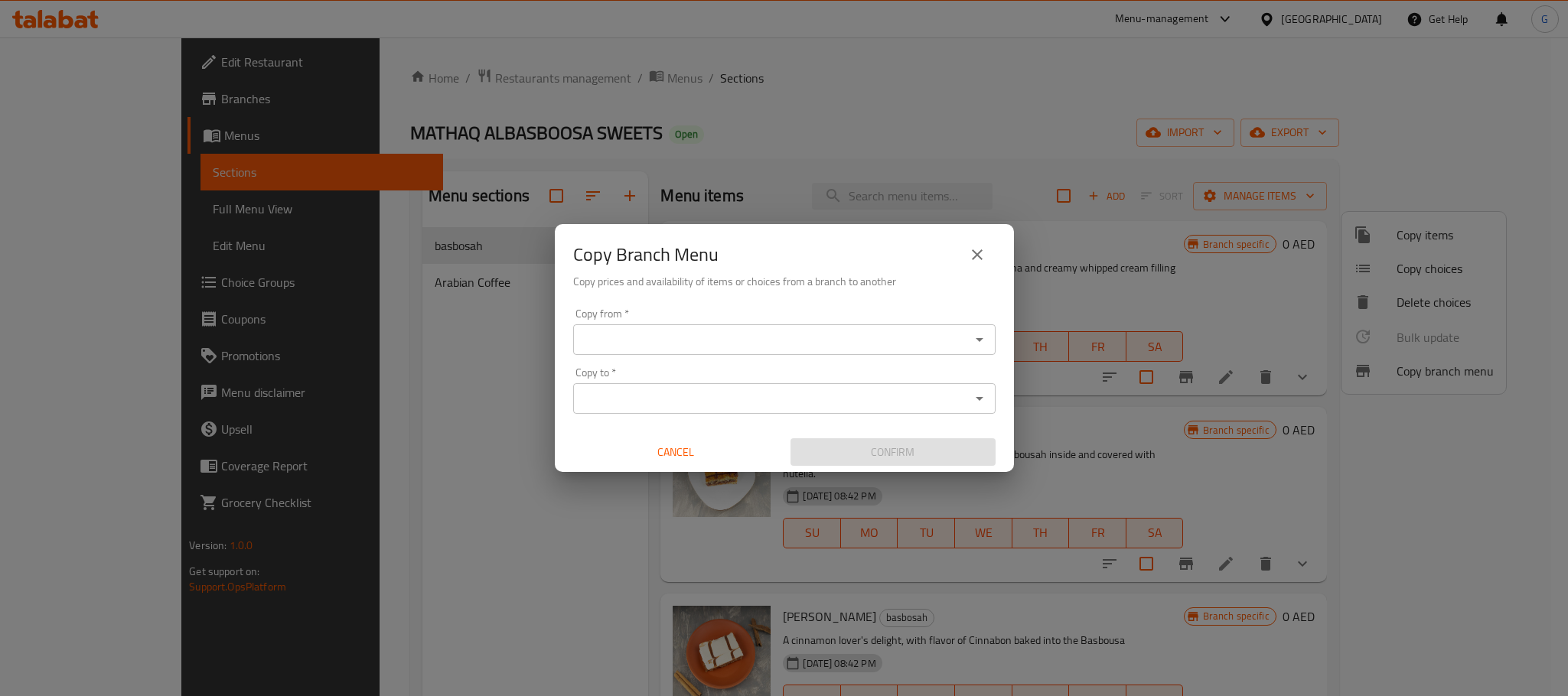
click at [825, 329] on input "Copy from   *" at bounding box center [771, 339] width 388 height 21
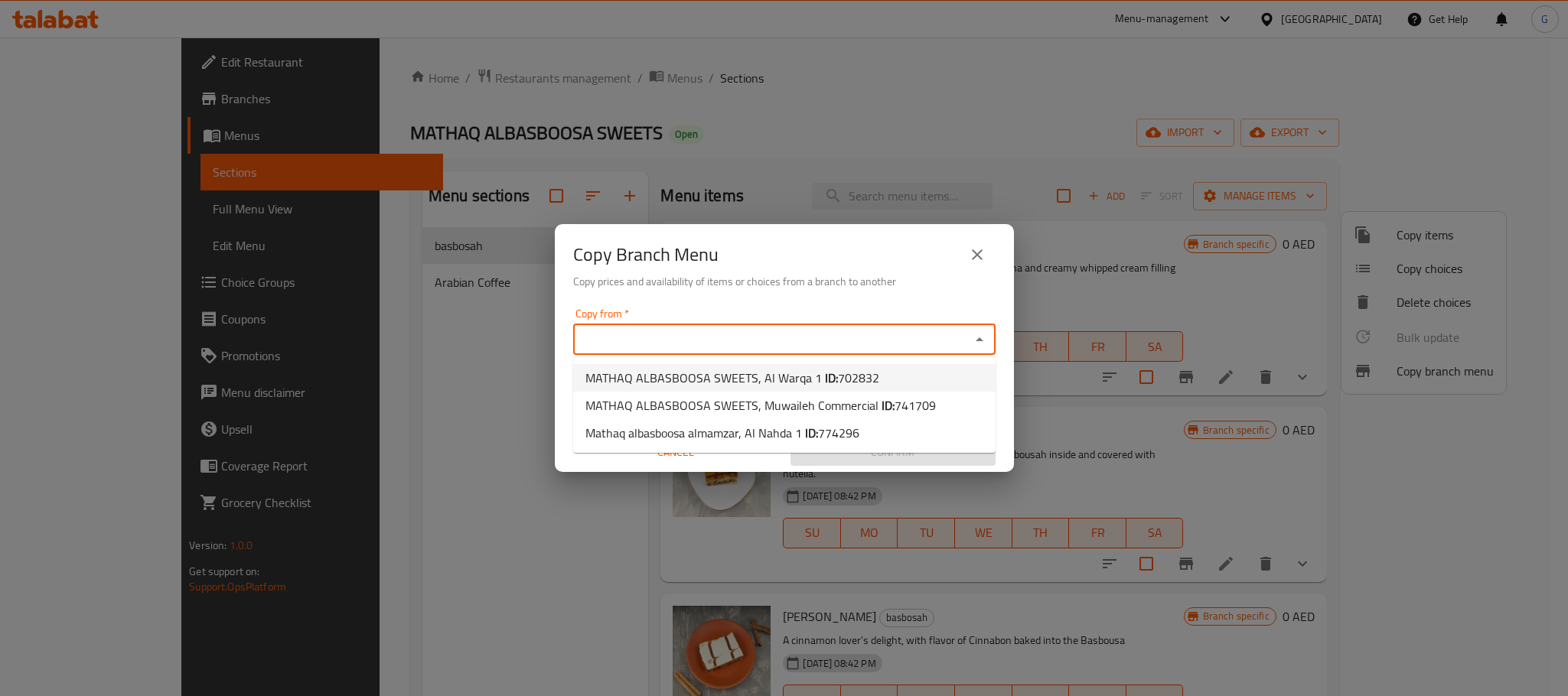
click at [813, 373] on span "MATHAQ ALBASBOOSA SWEETS, Al Warqa 1 ID: 702832" at bounding box center [732, 378] width 294 height 18
type input "MATHAQ ALBASBOOSA SWEETS, Al Warqa 1"
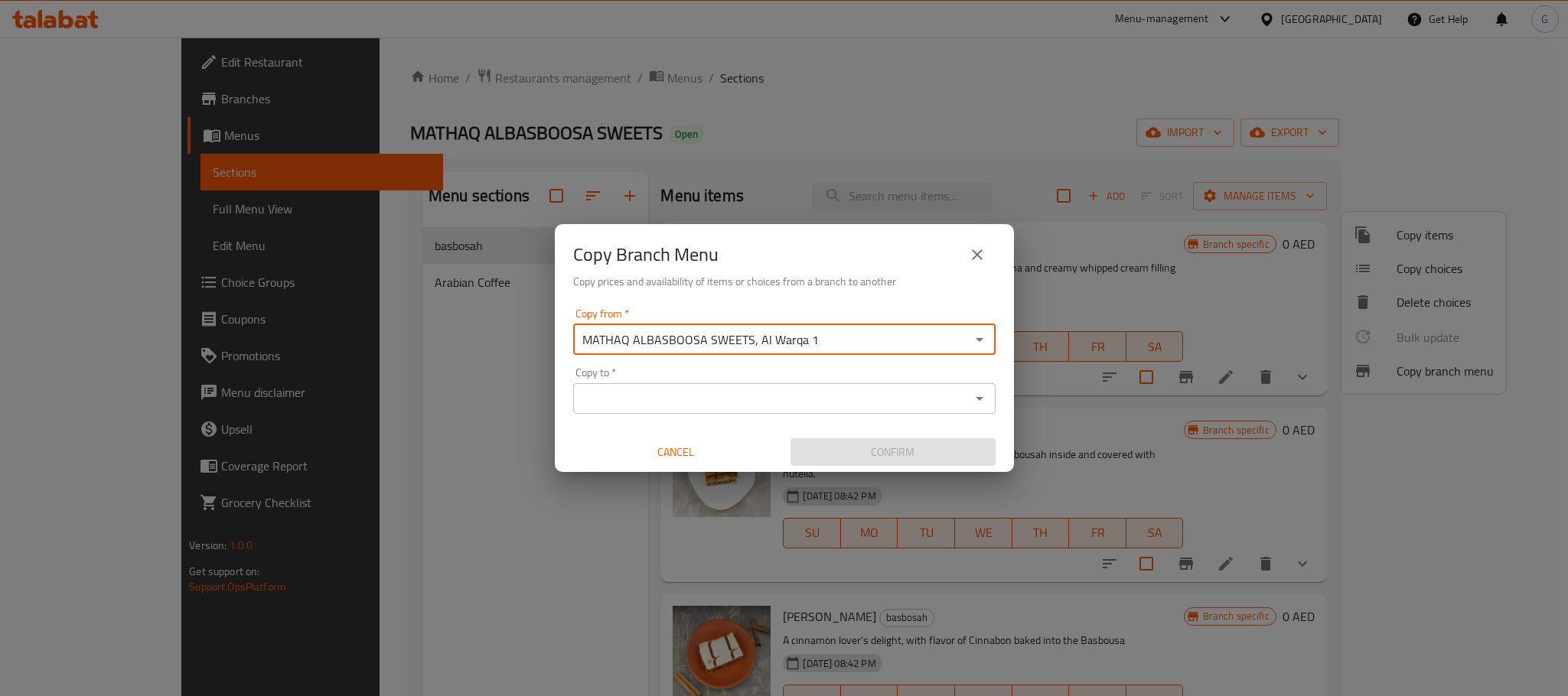
click at [818, 401] on input "Copy to   *" at bounding box center [771, 399] width 388 height 21
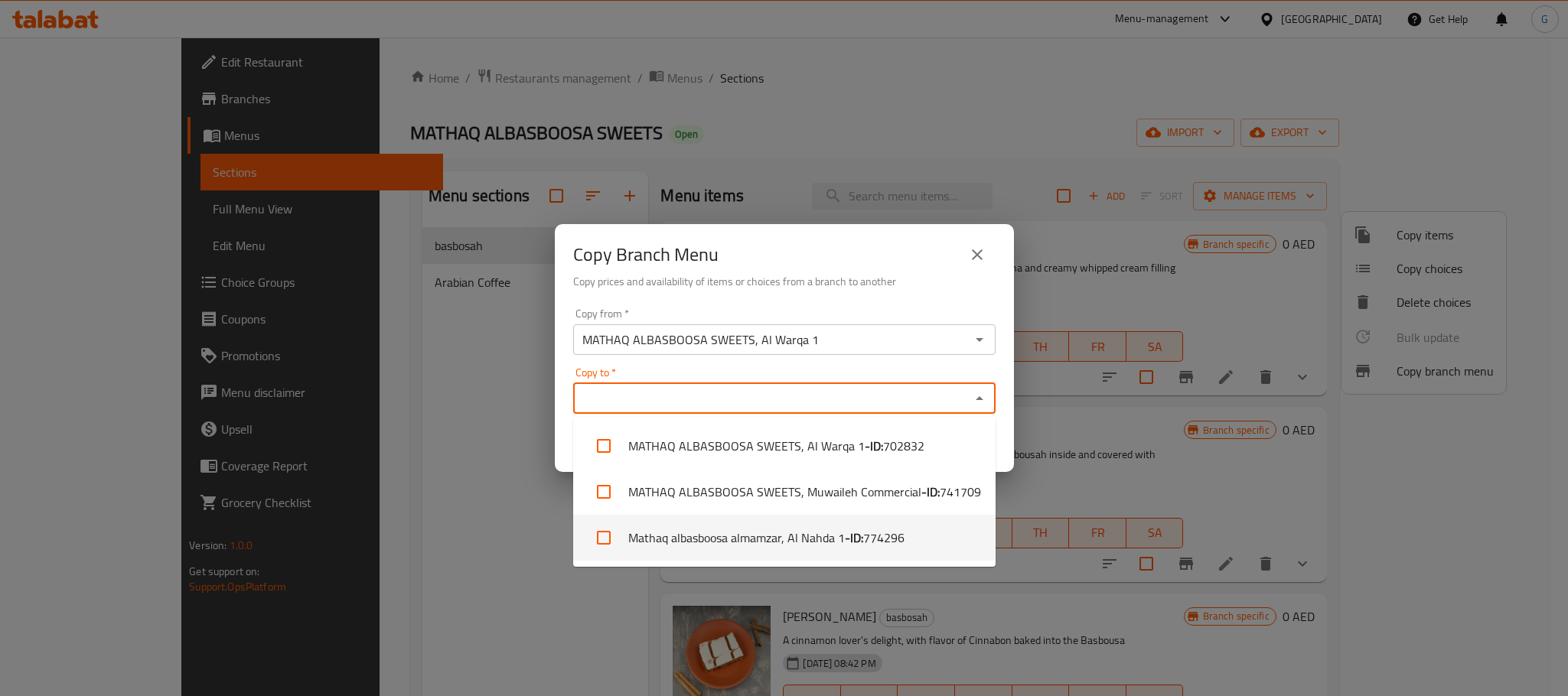
click at [835, 533] on li "Mathaq albasboosa almamzar, Al Nahda 1 - ID: 774296" at bounding box center [784, 537] width 422 height 46
checkbox input "true"
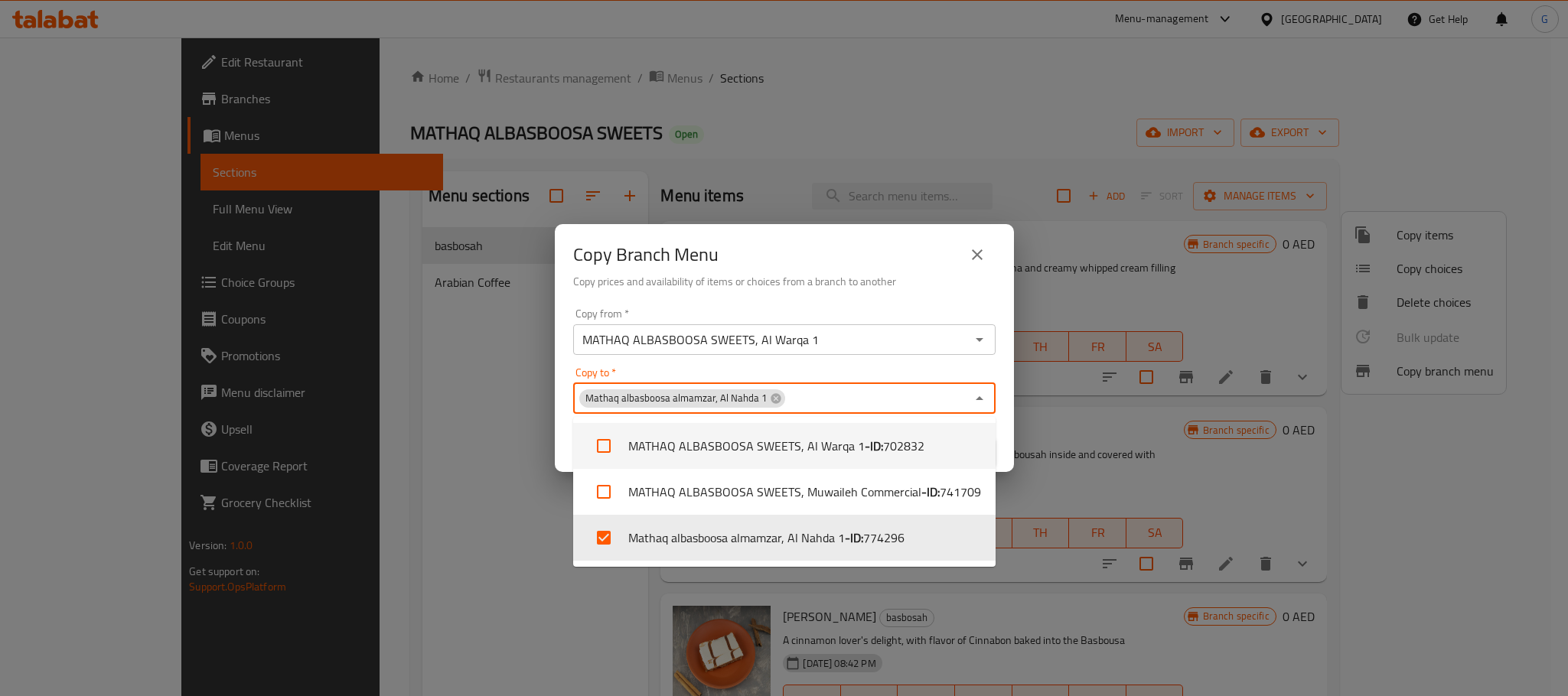
click at [1002, 428] on div "Copy from   * MATHAQ ALBASBOOSA SWEETS, Al Warqa 1 Copy from * Copy to   * Math…" at bounding box center [784, 387] width 459 height 171
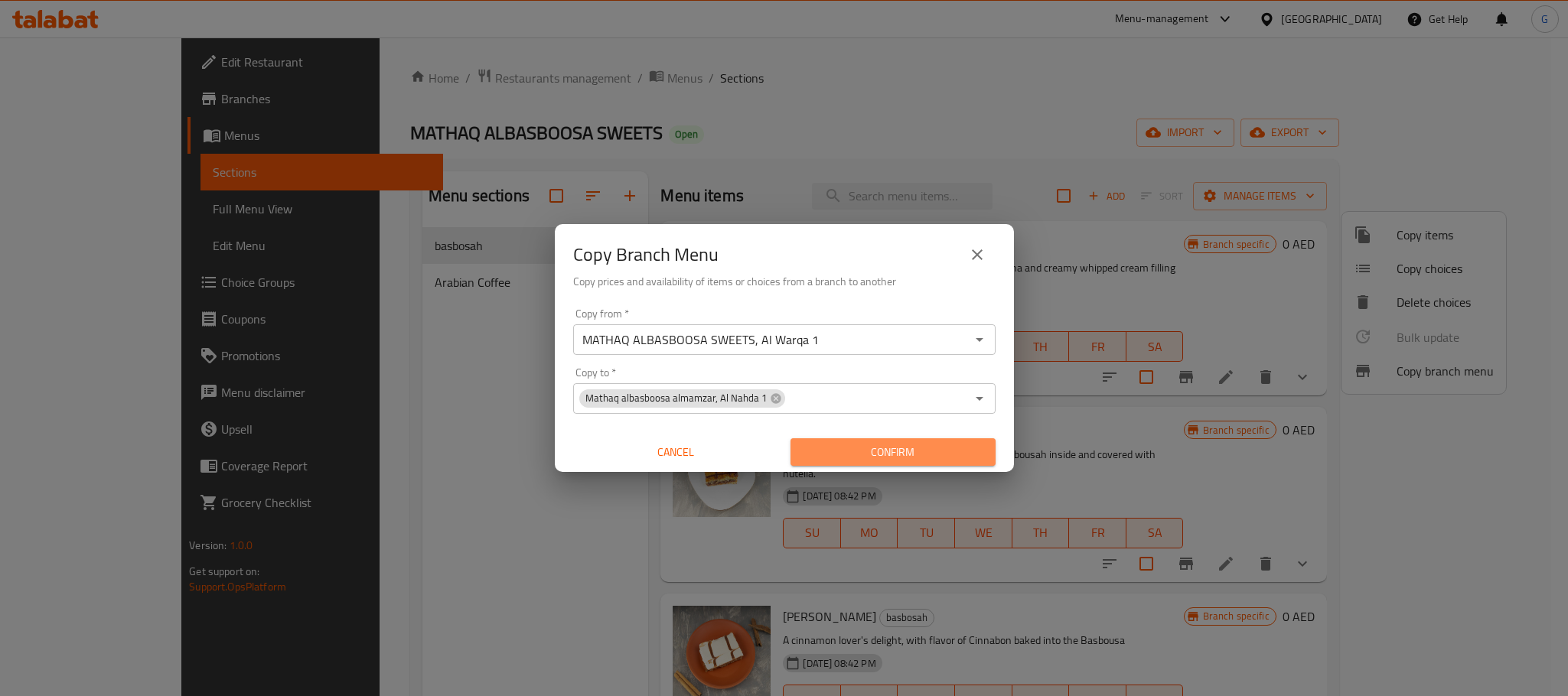
click at [965, 449] on span "Confirm" at bounding box center [893, 452] width 181 height 19
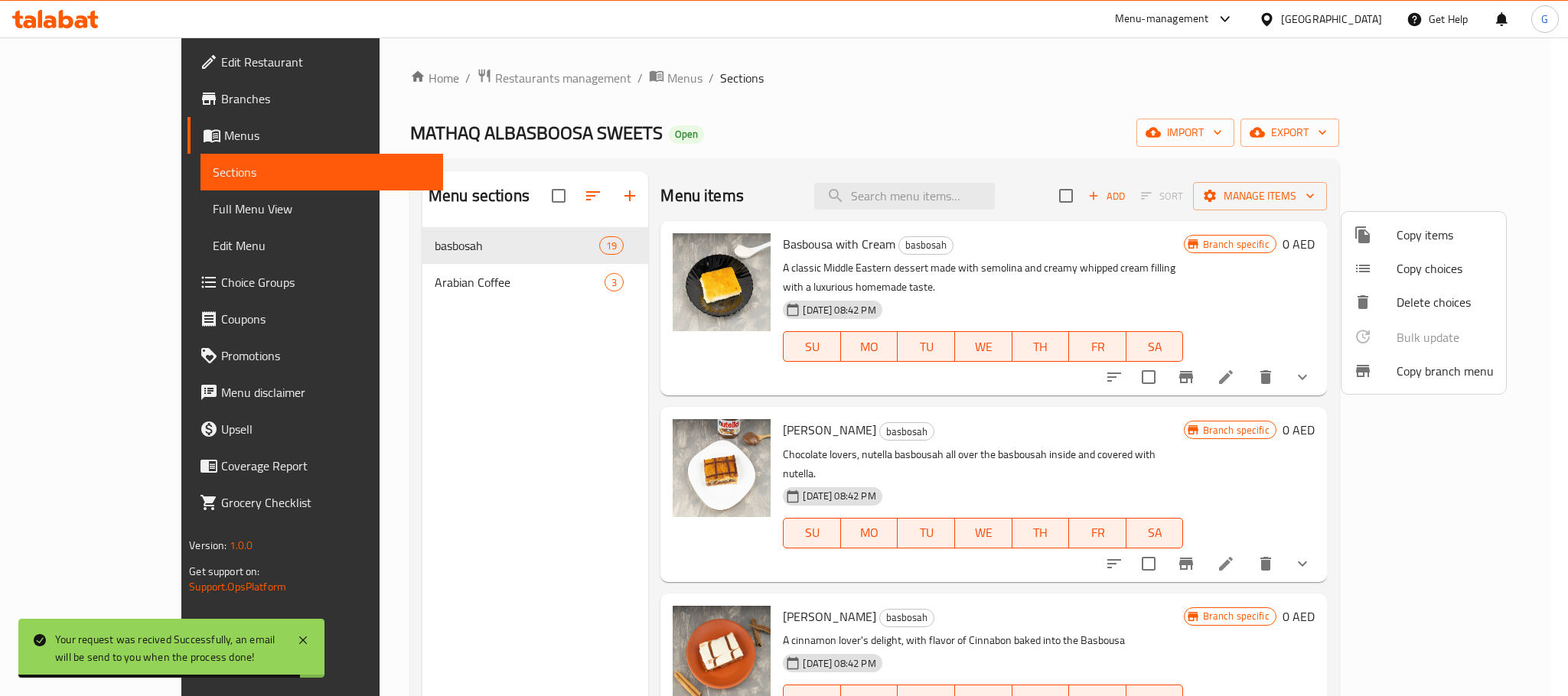
click at [122, 96] on div at bounding box center [784, 348] width 1568 height 696
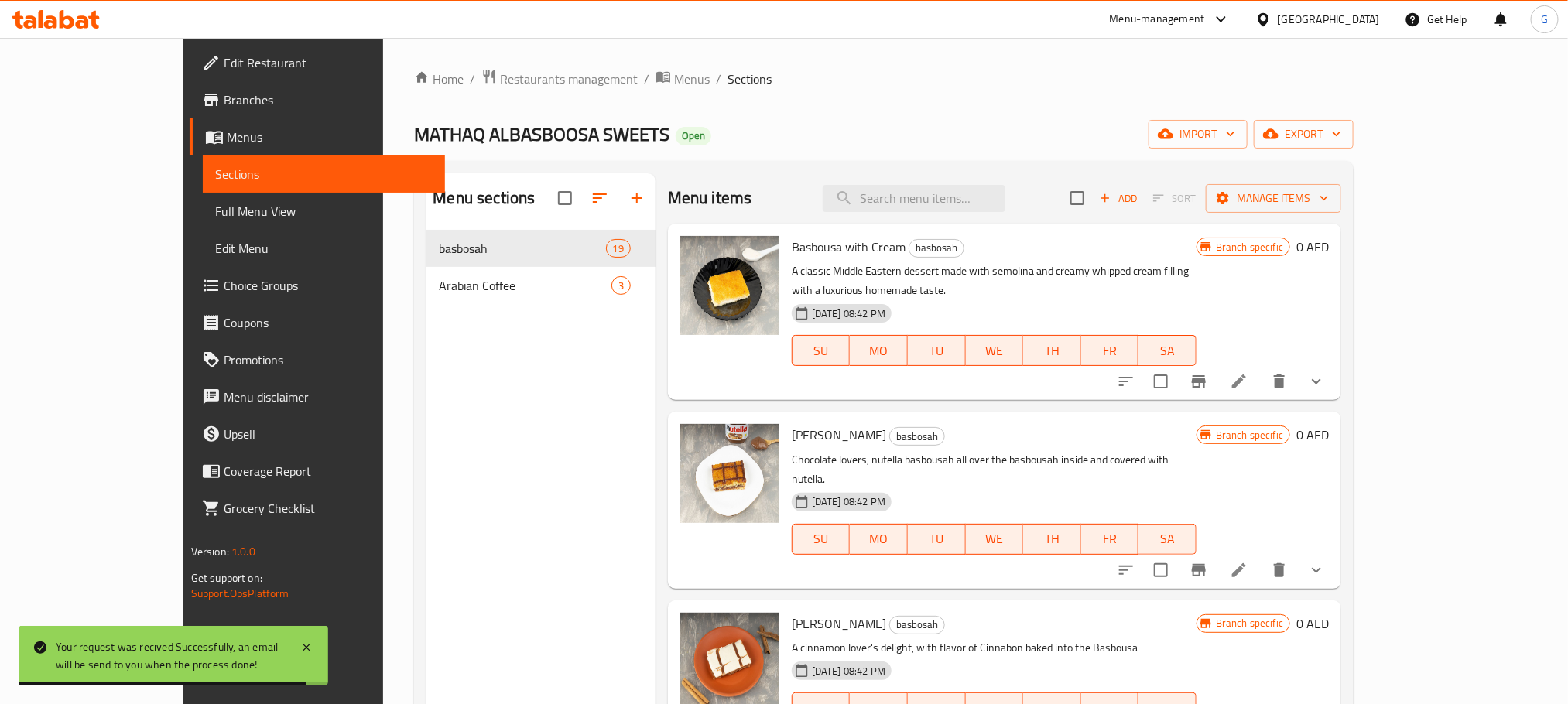
click at [223, 98] on span "Branches" at bounding box center [328, 99] width 209 height 19
